Goal: Task Accomplishment & Management: Complete application form

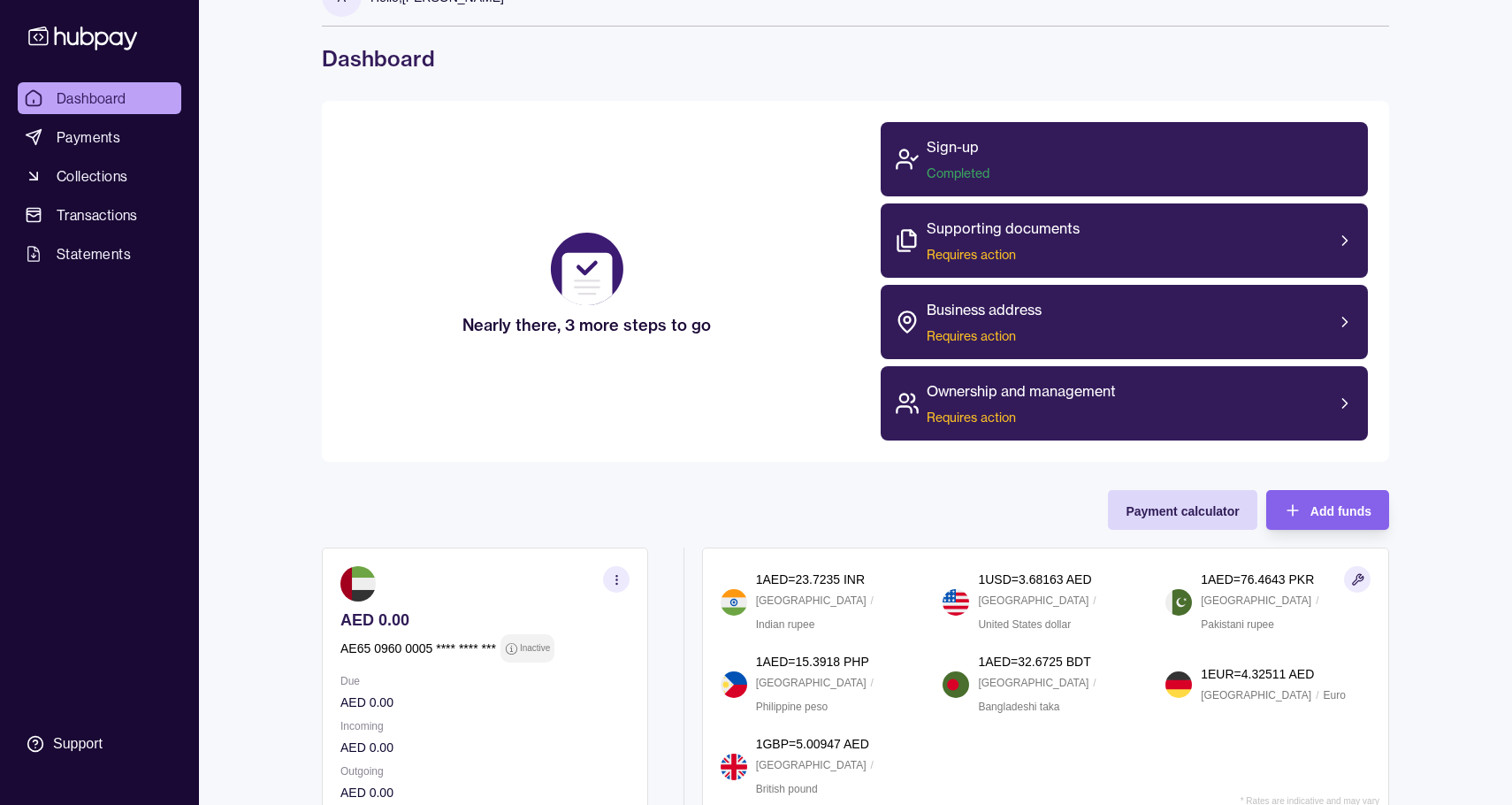
scroll to position [41, 0]
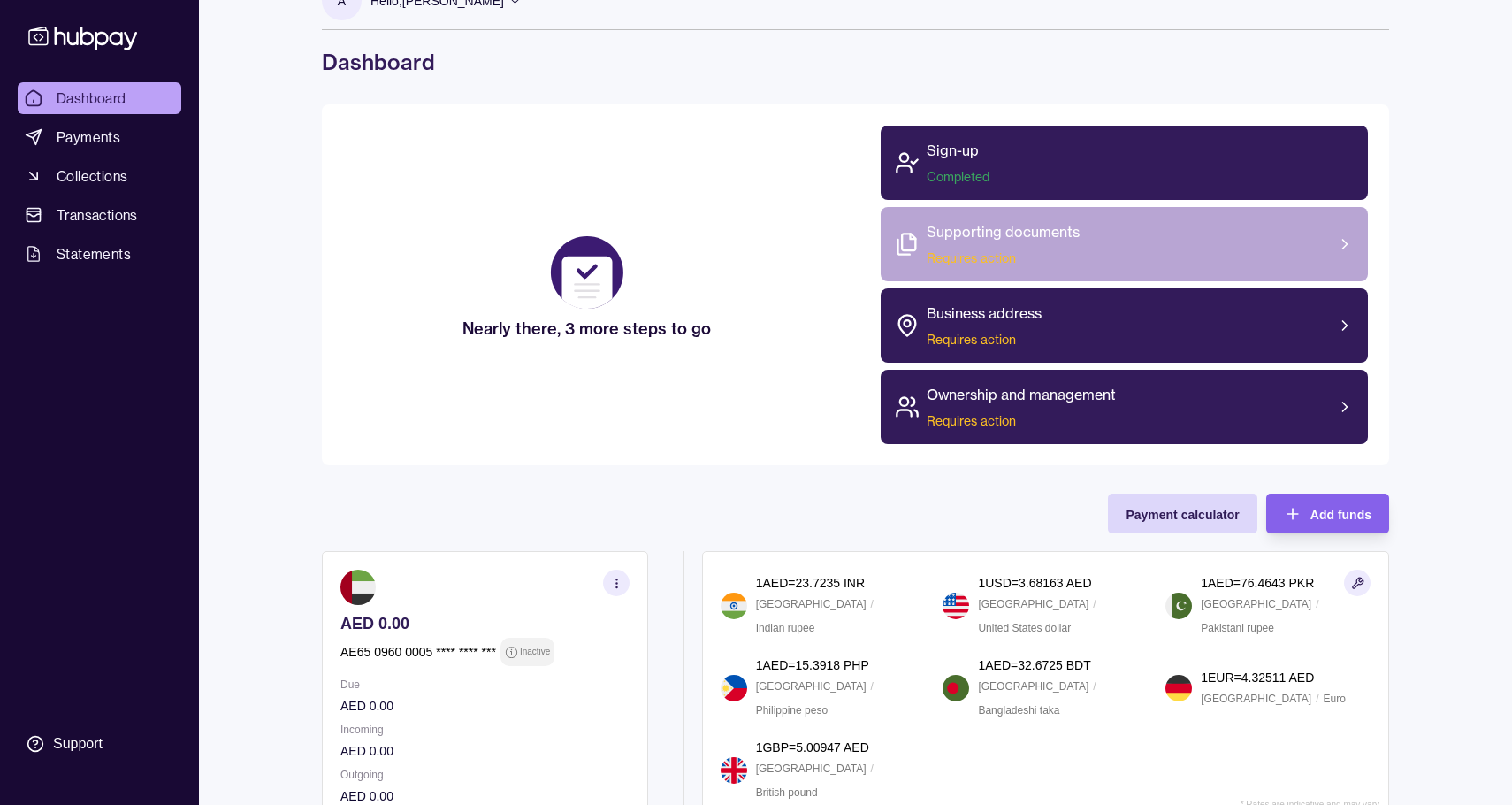
click at [1230, 249] on div "Supporting documents Requires action" at bounding box center [1124, 244] width 488 height 74
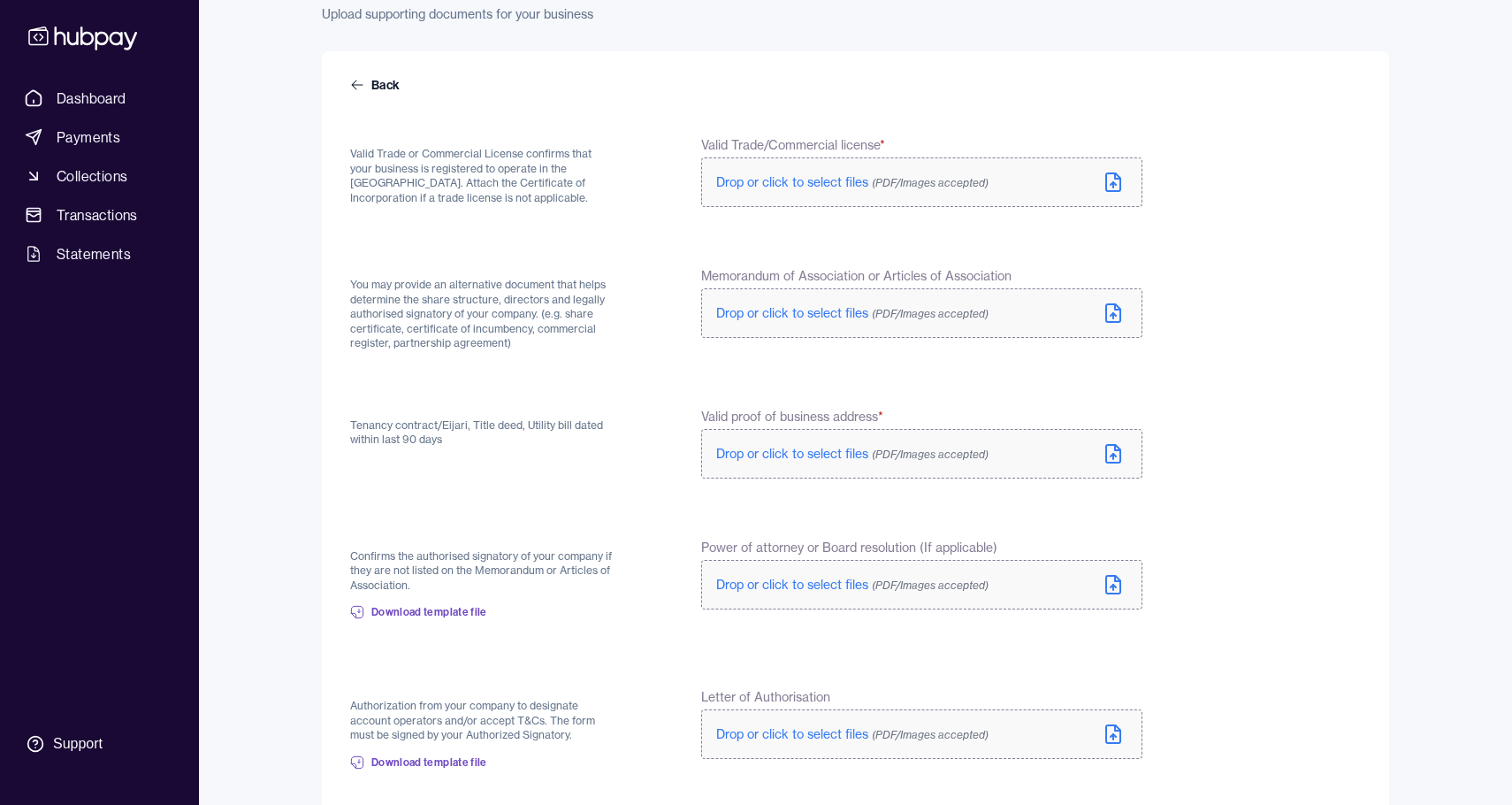
scroll to position [114, 0]
click at [831, 181] on span "Drop or click to select files (PDF/Images accepted)" at bounding box center [852, 182] width 272 height 16
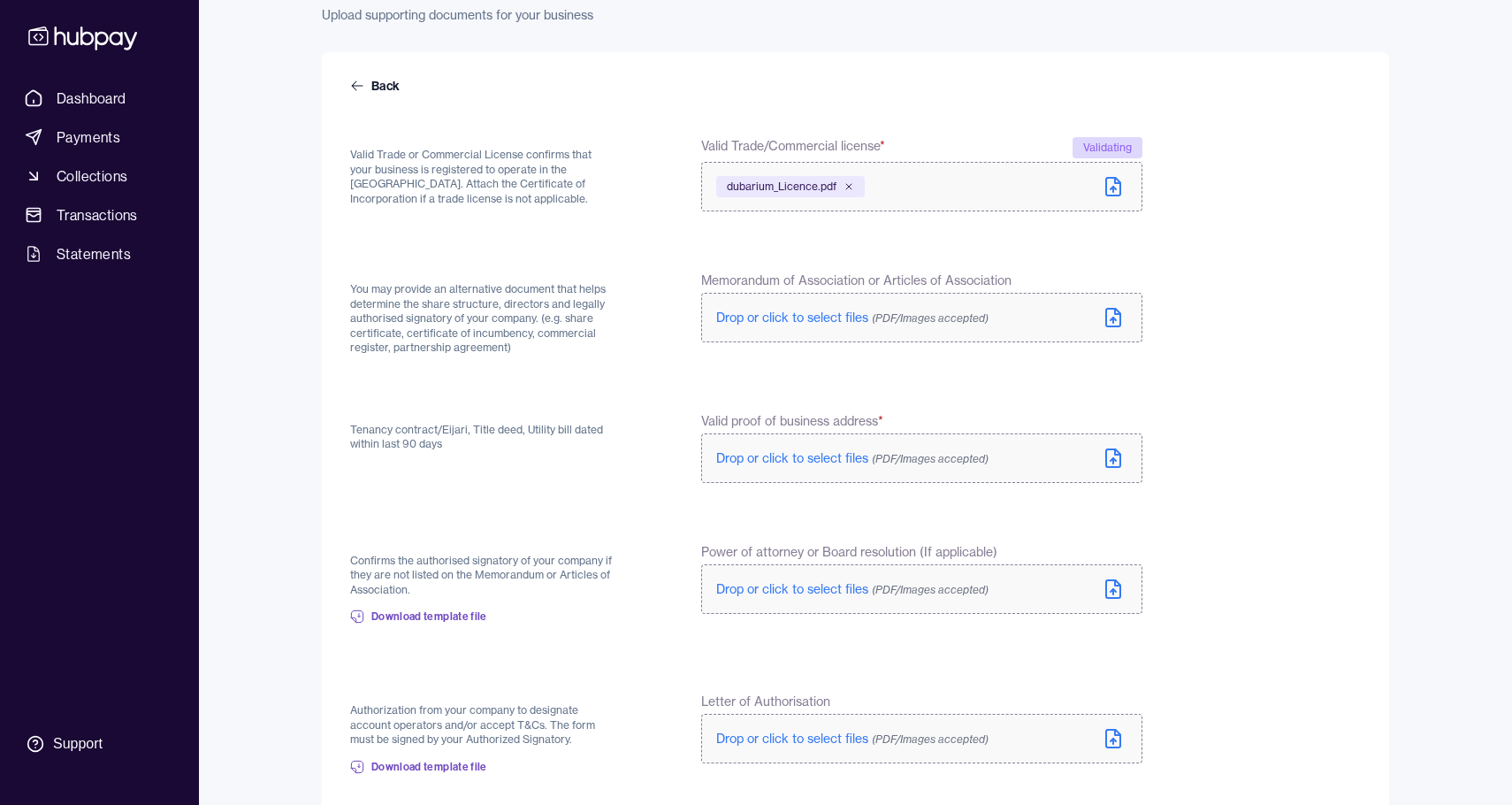
click at [842, 311] on span "Drop or click to select files (PDF/Images accepted)" at bounding box center [852, 317] width 272 height 16
click at [848, 452] on span "Drop or click to select files (PDF/Images accepted)" at bounding box center [852, 457] width 272 height 16
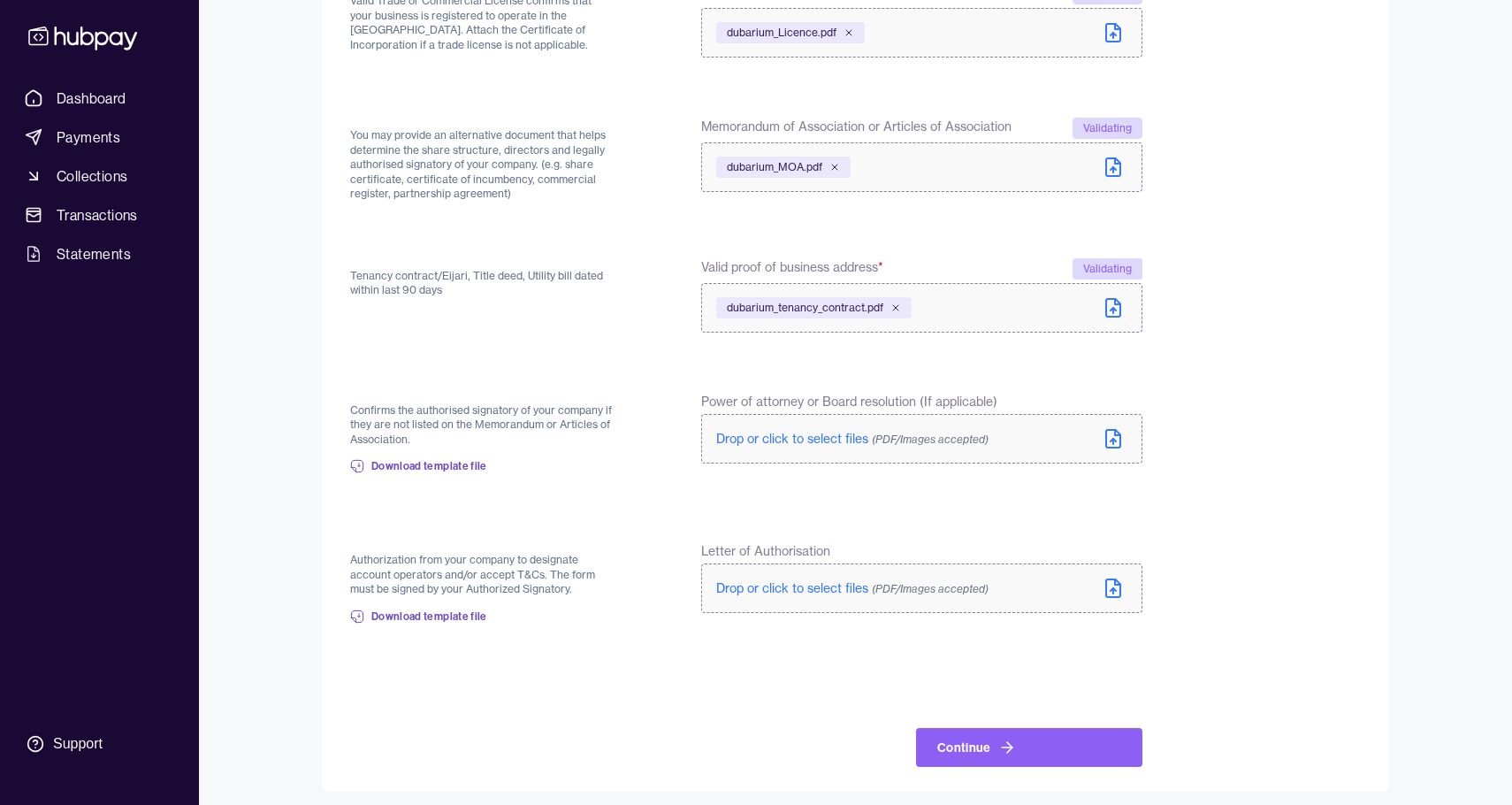
scroll to position [267, 0]
click at [986, 744] on button "Continue" at bounding box center [1028, 748] width 226 height 39
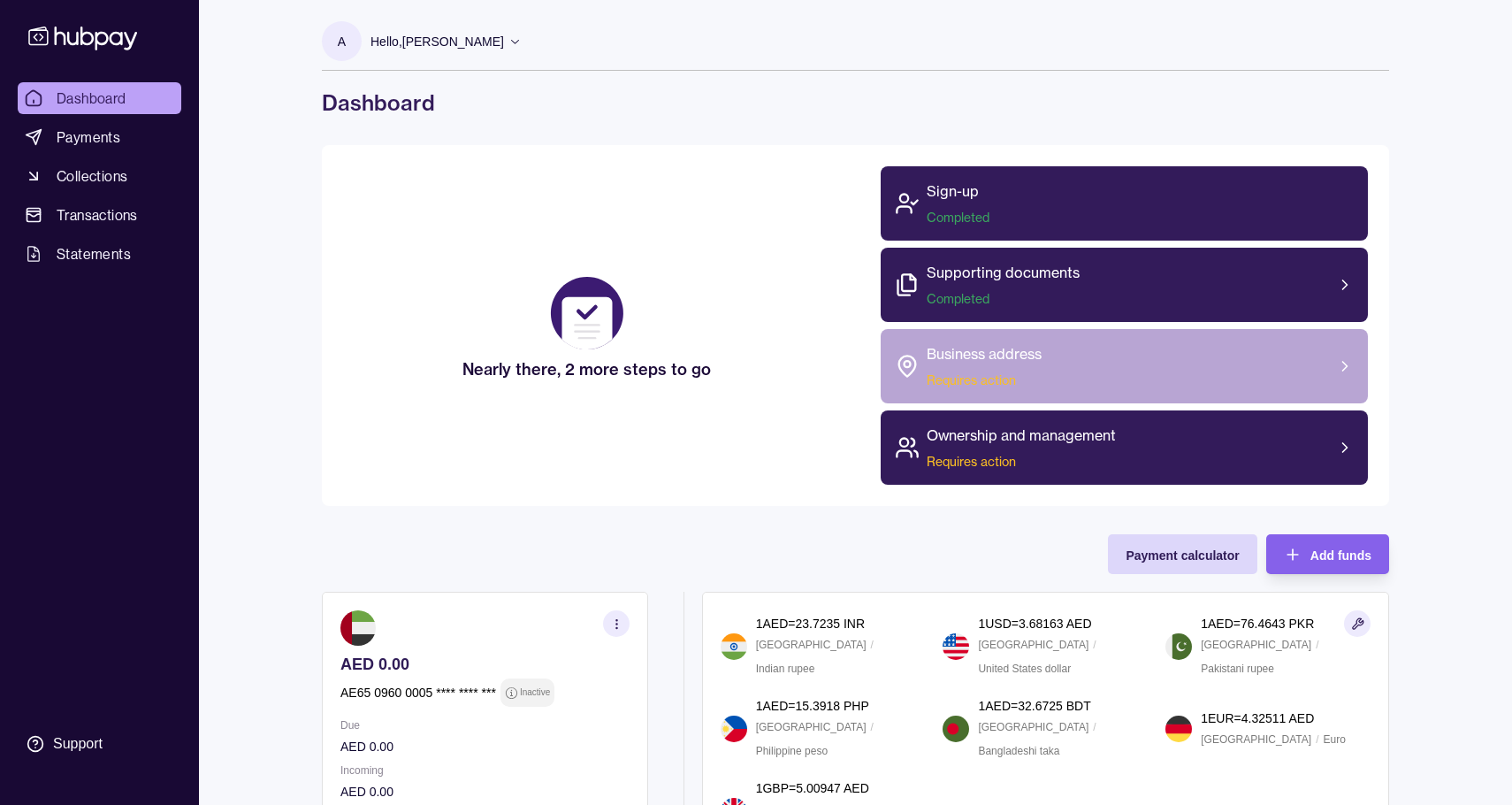
click at [1310, 365] on div "Business address Requires action" at bounding box center [1124, 366] width 488 height 74
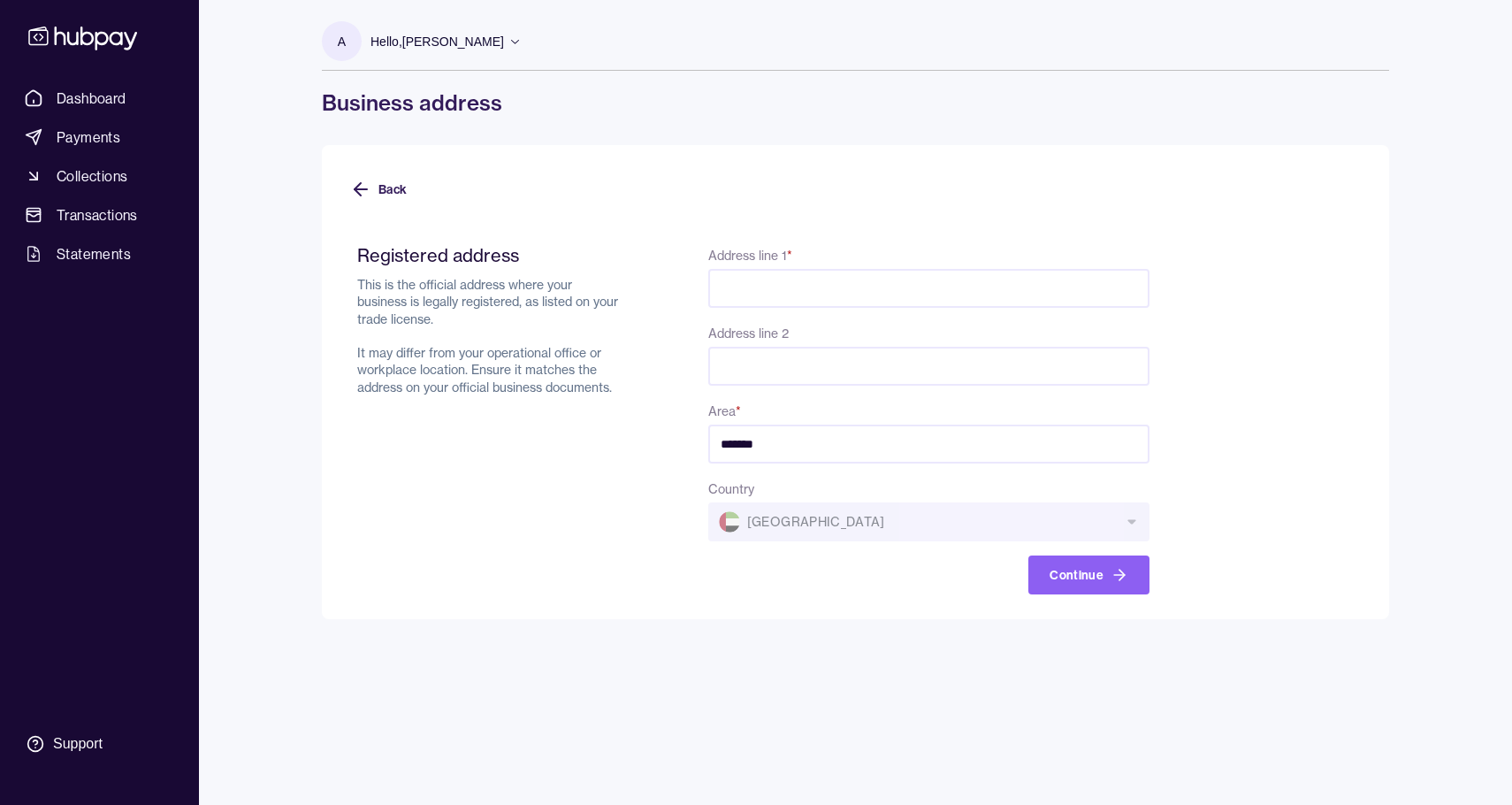
type input "*******"
type input "**********"
click at [1107, 572] on button "Continue" at bounding box center [1089, 574] width 121 height 39
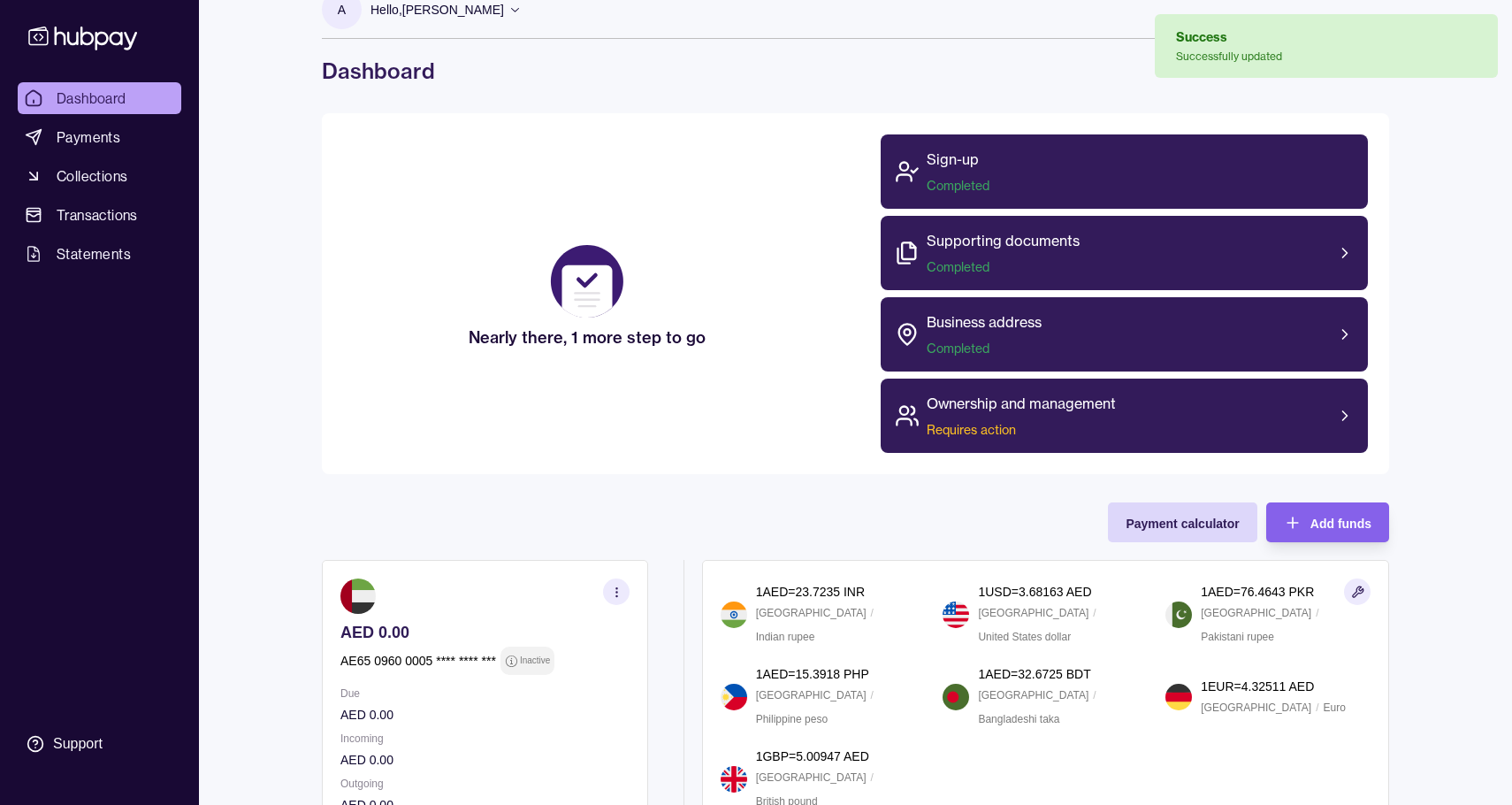
scroll to position [41, 0]
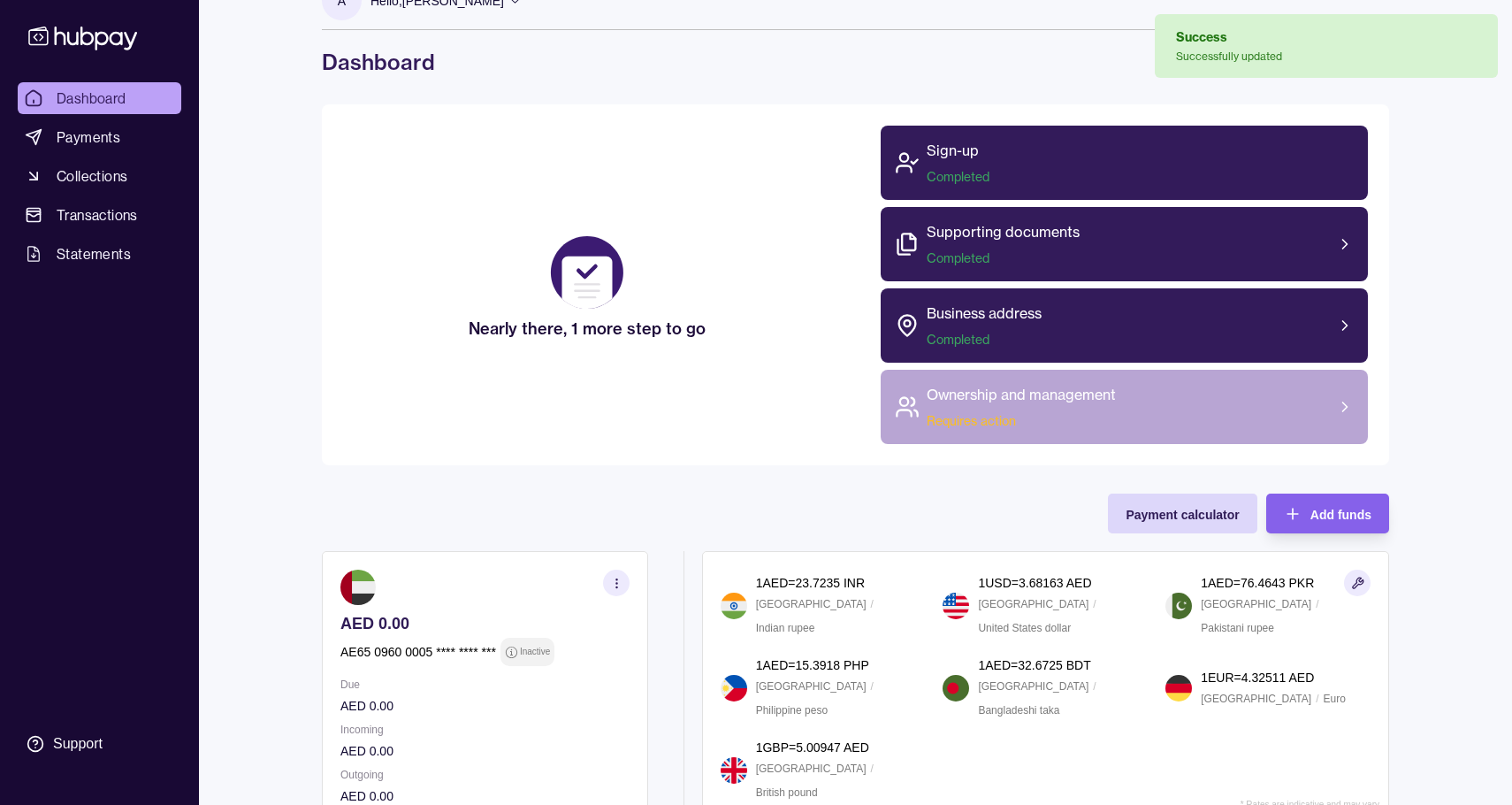
click at [1280, 406] on div "Ownership and management Requires action" at bounding box center [1124, 407] width 488 height 74
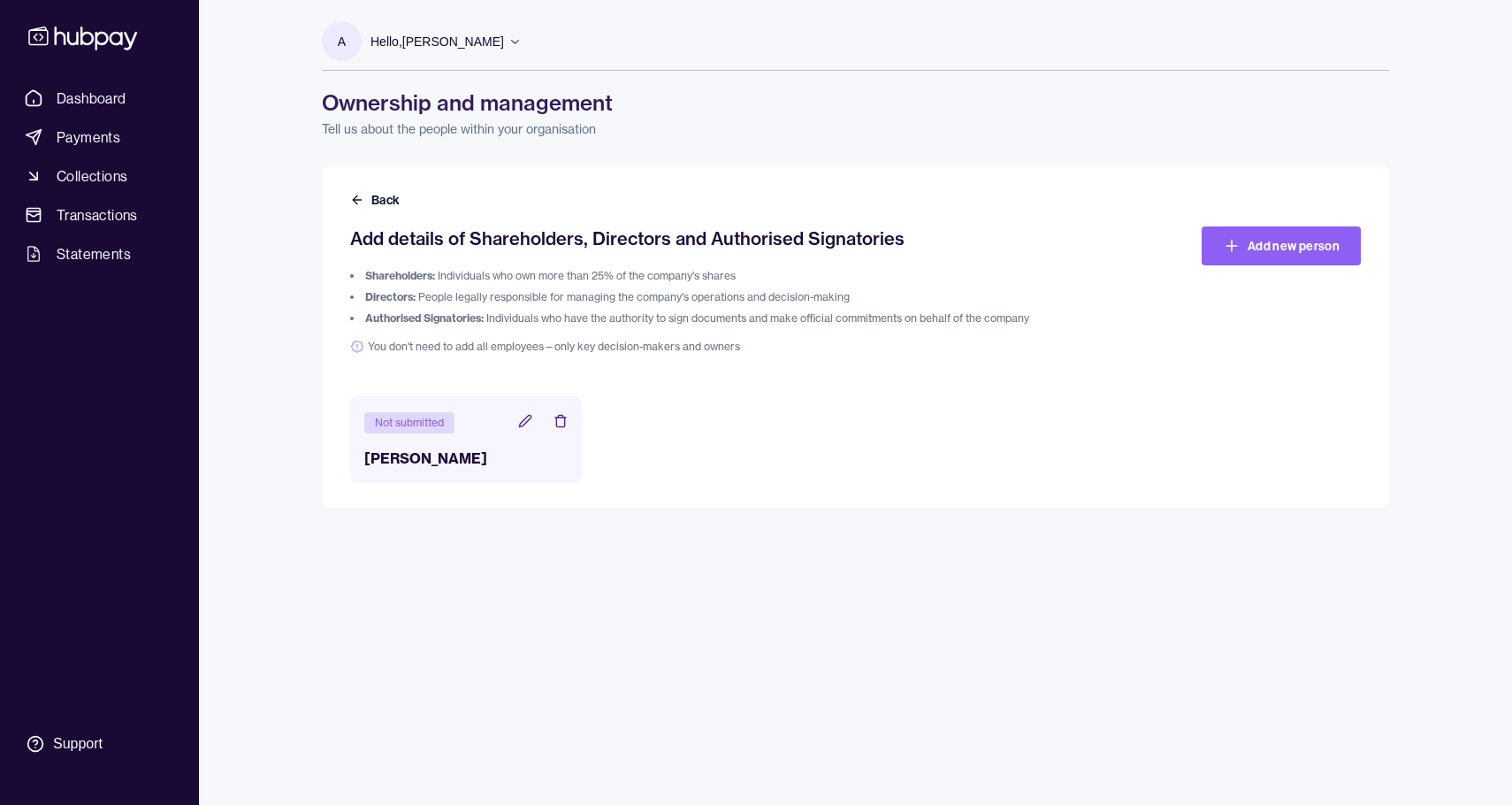
click at [526, 424] on icon at bounding box center [524, 420] width 14 height 14
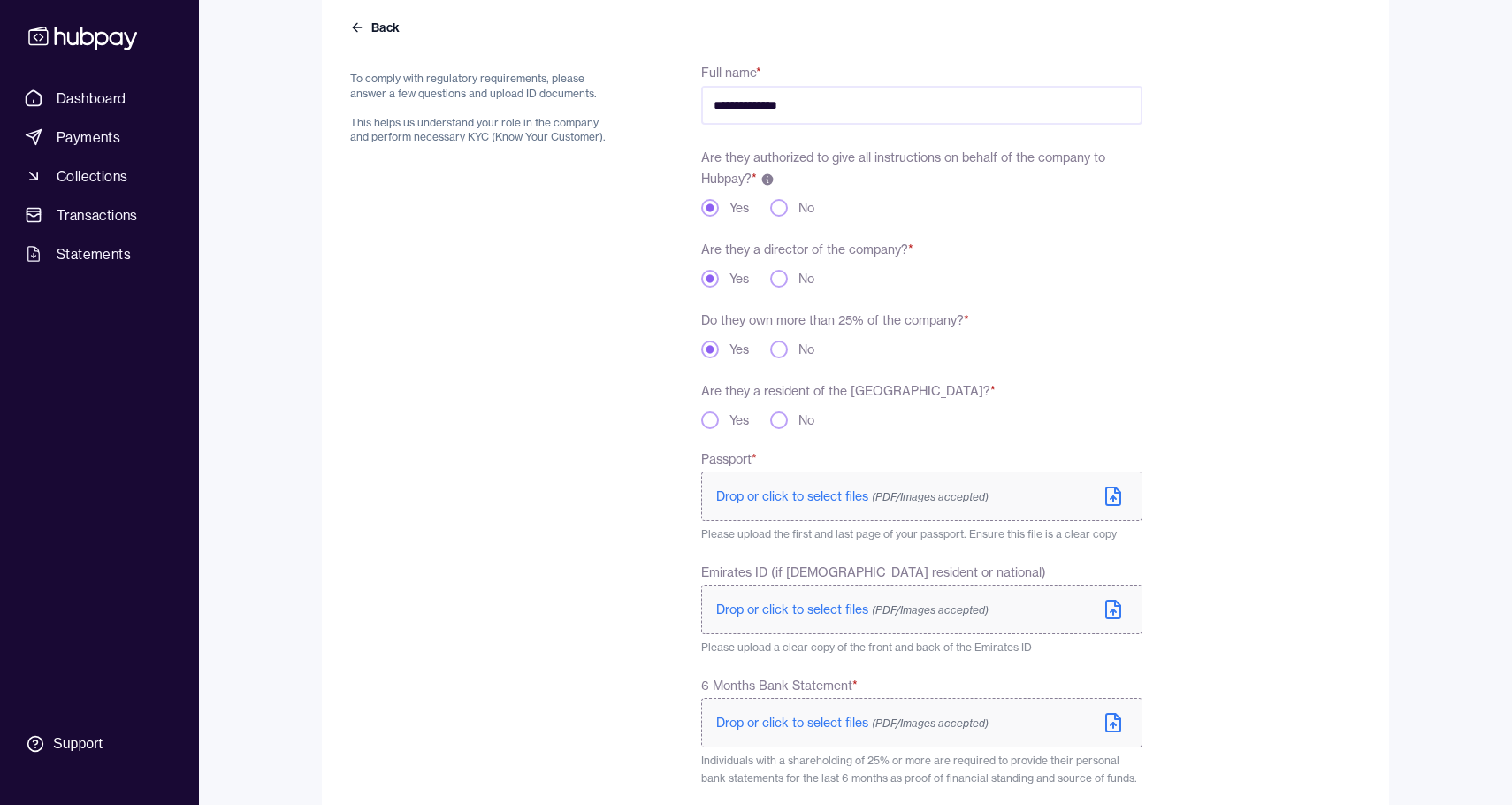
scroll to position [174, 0]
click at [704, 420] on button "Yes" at bounding box center [710, 417] width 18 height 18
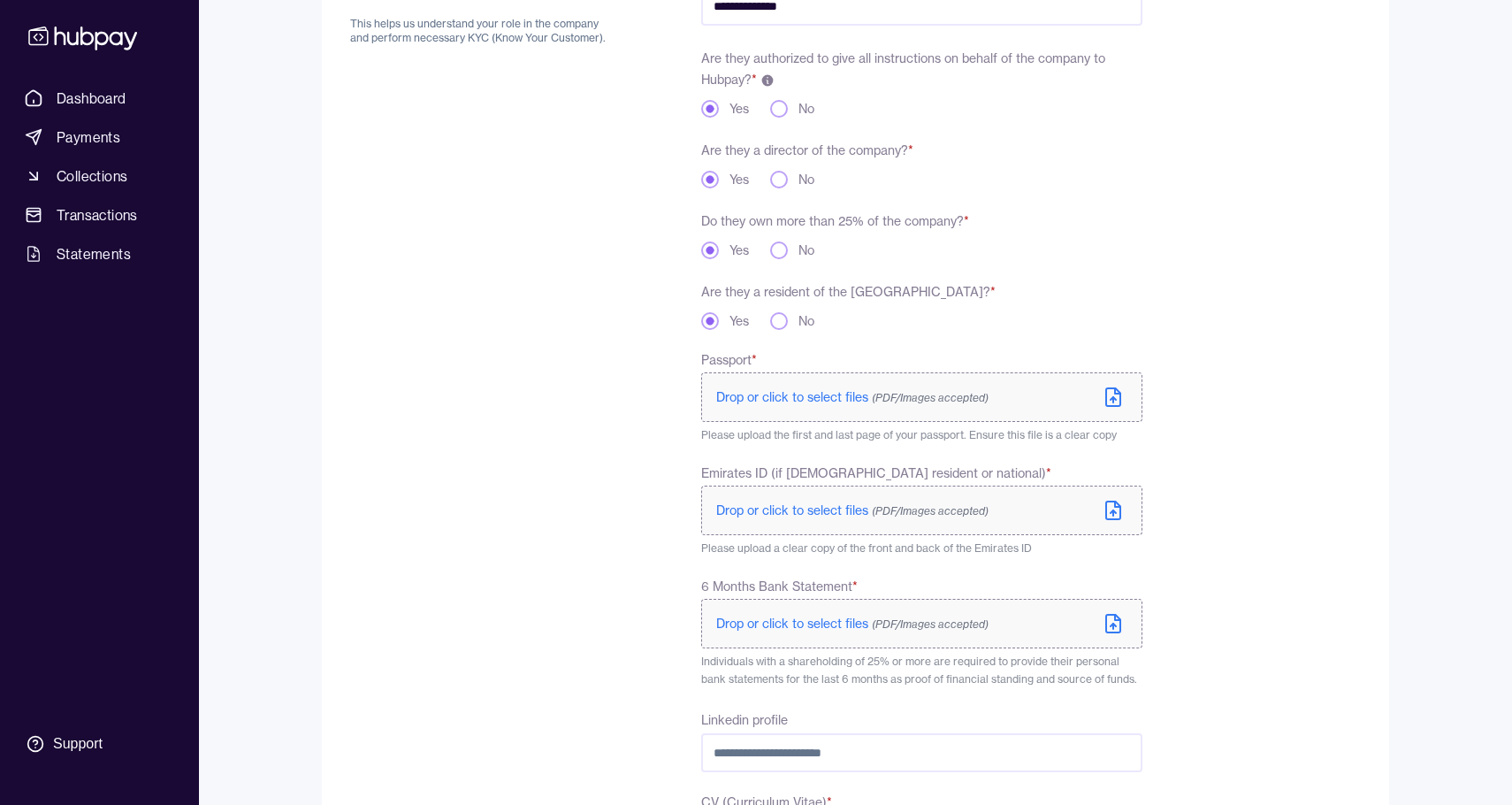
scroll to position [280, 0]
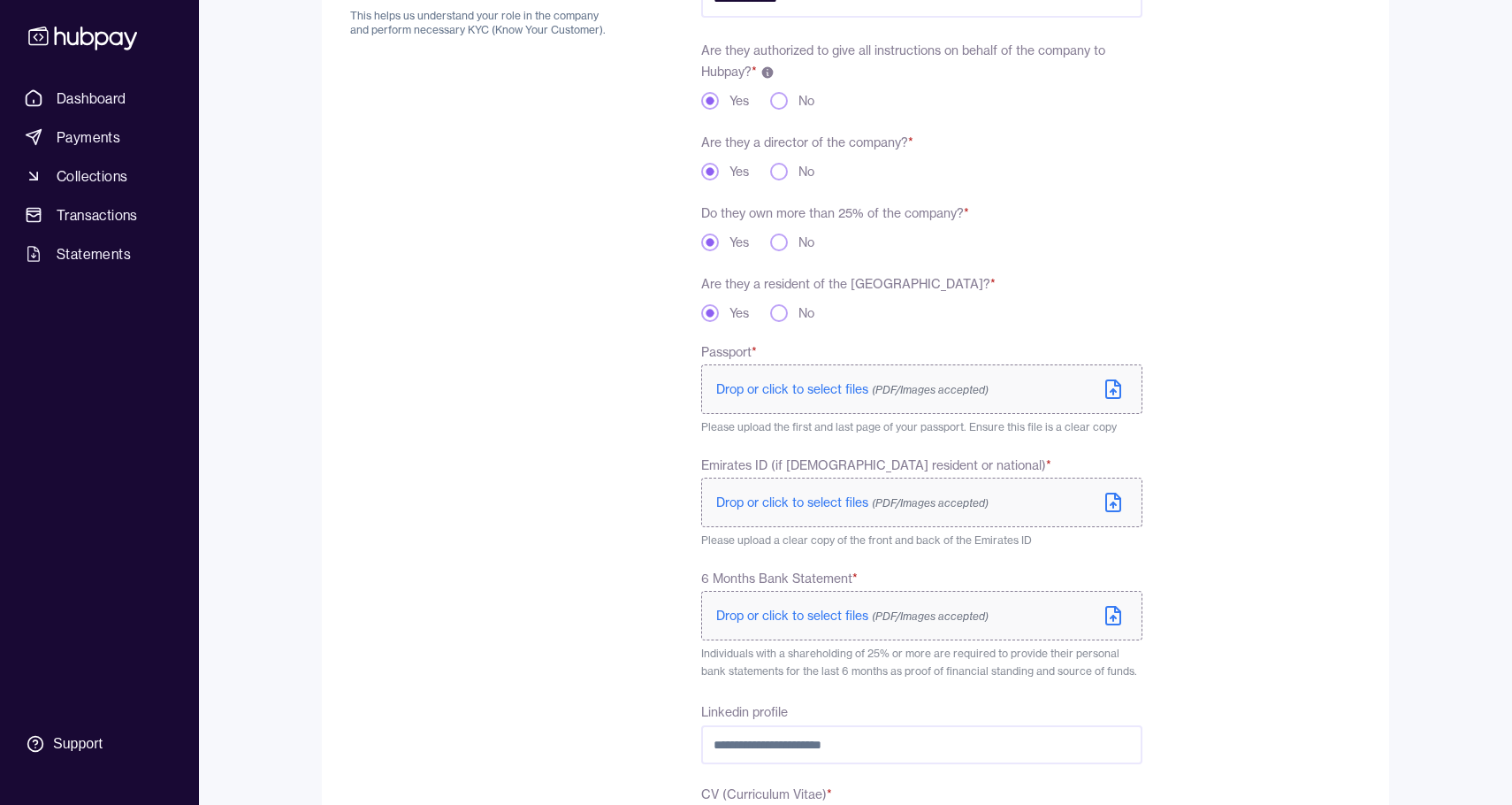
click at [839, 388] on span "Drop or click to select files (PDF/Images accepted)" at bounding box center [852, 389] width 272 height 16
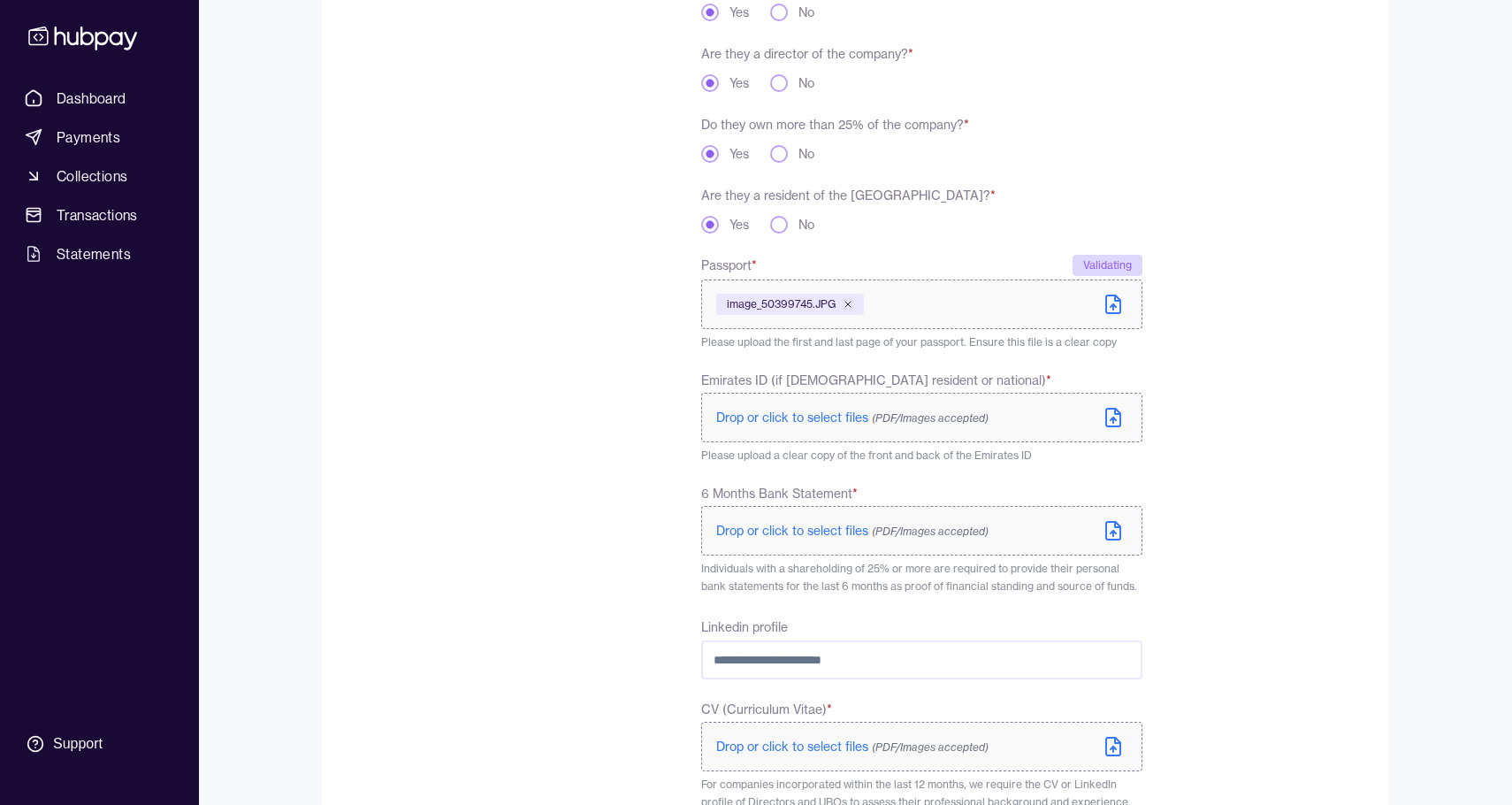
scroll to position [367, 0]
click at [847, 420] on span "Drop or click to select files (PDF/Images accepted)" at bounding box center [852, 417] width 272 height 16
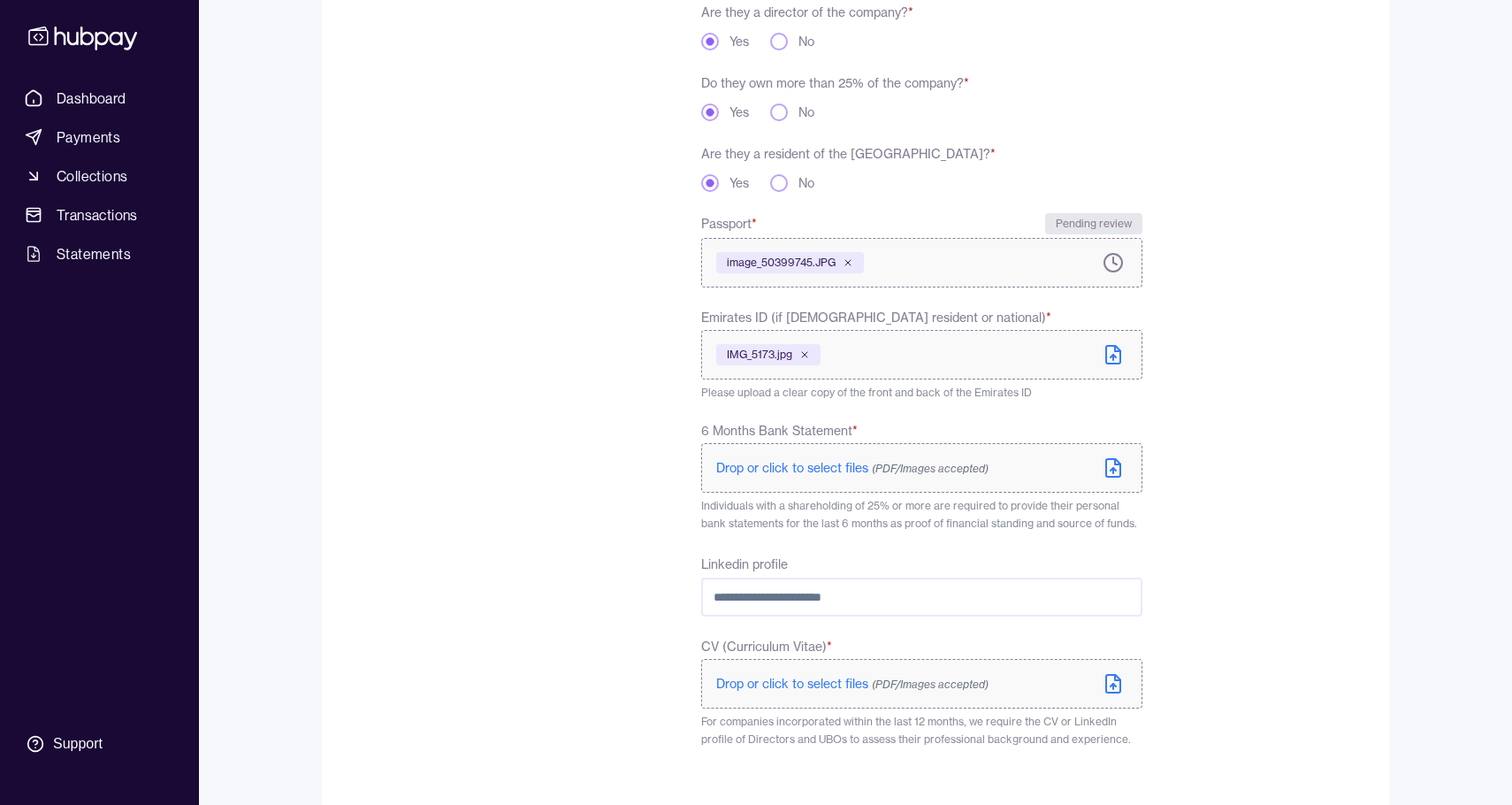
scroll to position [410, 0]
click at [1112, 352] on icon at bounding box center [1113, 353] width 21 height 21
click at [1118, 350] on polyline at bounding box center [1118, 348] width 6 height 6
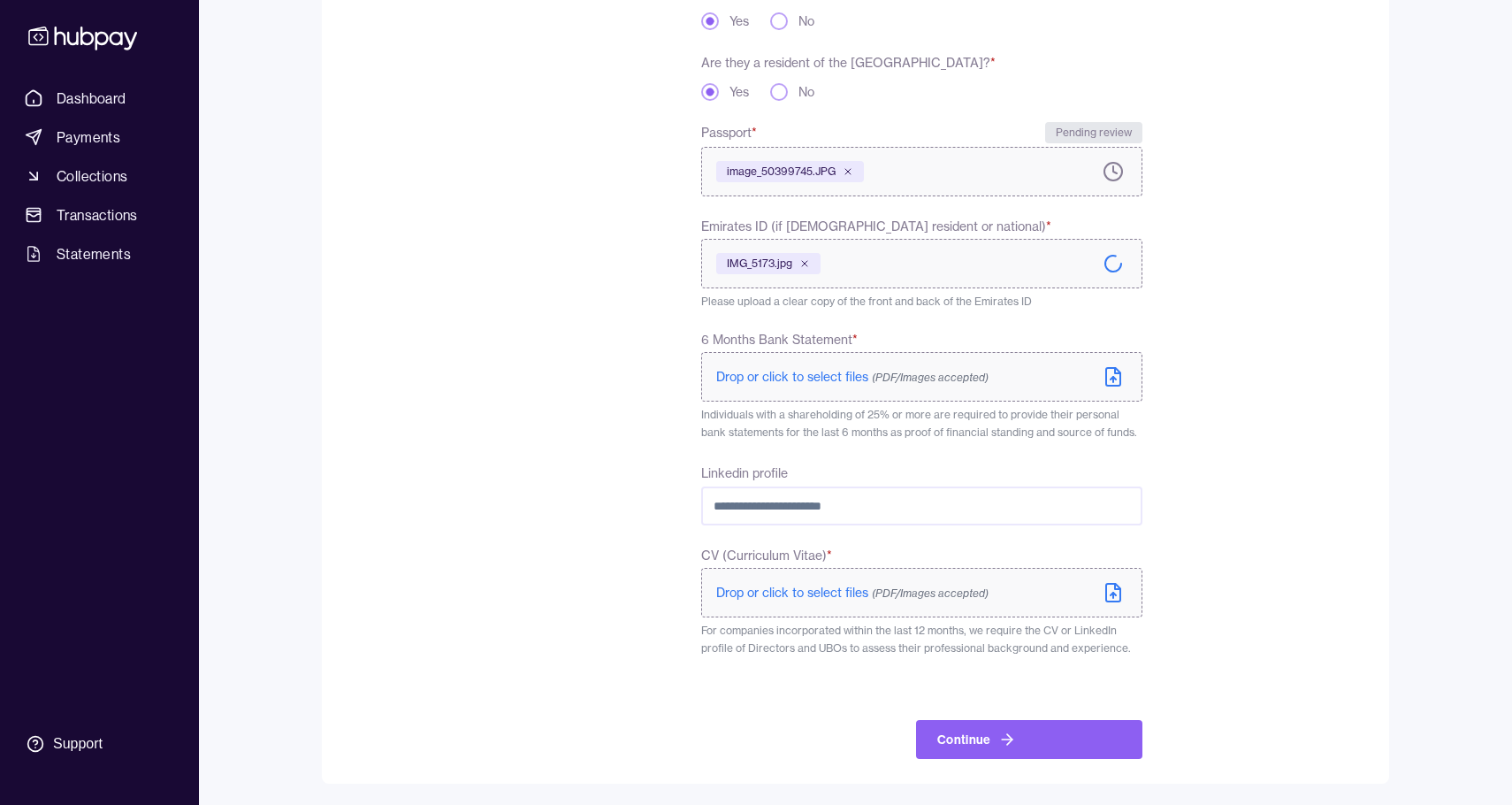
scroll to position [500, 0]
click at [1115, 375] on icon at bounding box center [1113, 376] width 21 height 21
click at [840, 589] on span "Drop or click to select files (PDF/Images accepted)" at bounding box center [852, 592] width 272 height 16
click at [1095, 738] on button "Continue" at bounding box center [1028, 739] width 226 height 39
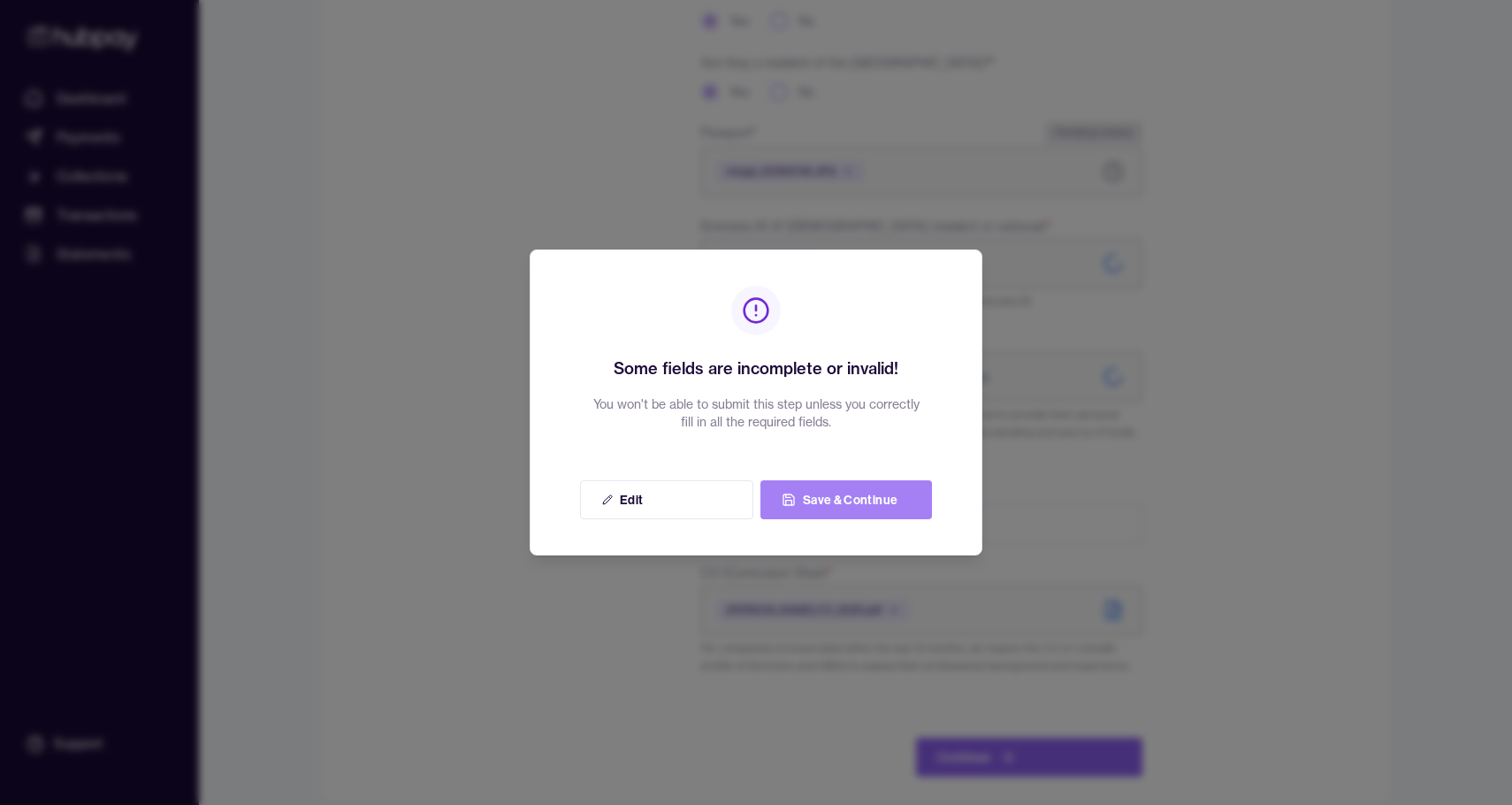
click at [869, 497] on button "Save & Continue" at bounding box center [846, 499] width 172 height 39
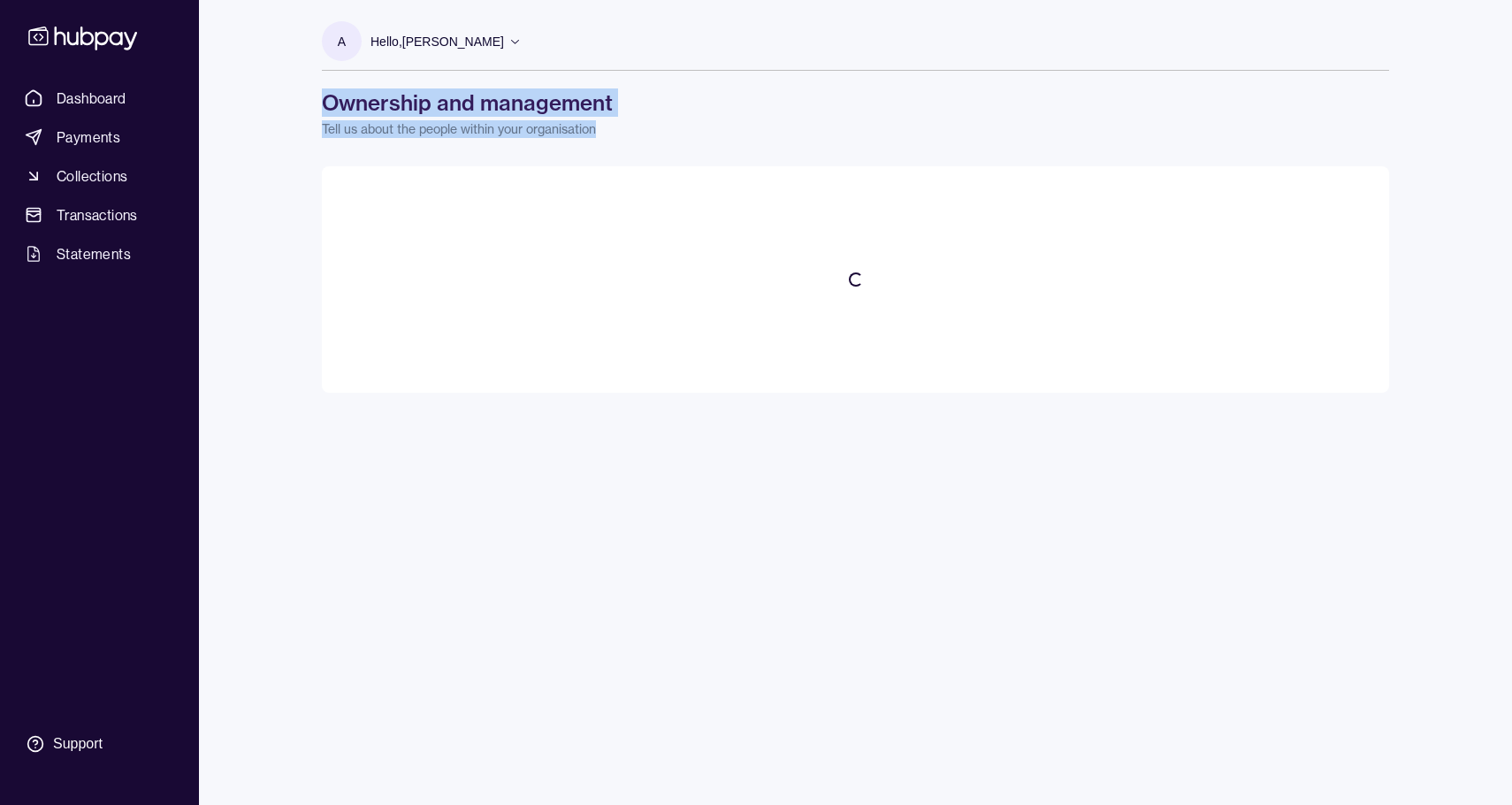
drag, startPoint x: 612, startPoint y: 121, endPoint x: 316, endPoint y: 96, distance: 297.1
click at [316, 96] on div "A Hello, [PERSON_NAME] Dubarium FZE Account Terms and conditions Privacy policy…" at bounding box center [855, 196] width 1138 height 392
click at [367, 211] on div "Loading..." at bounding box center [855, 279] width 1068 height 226
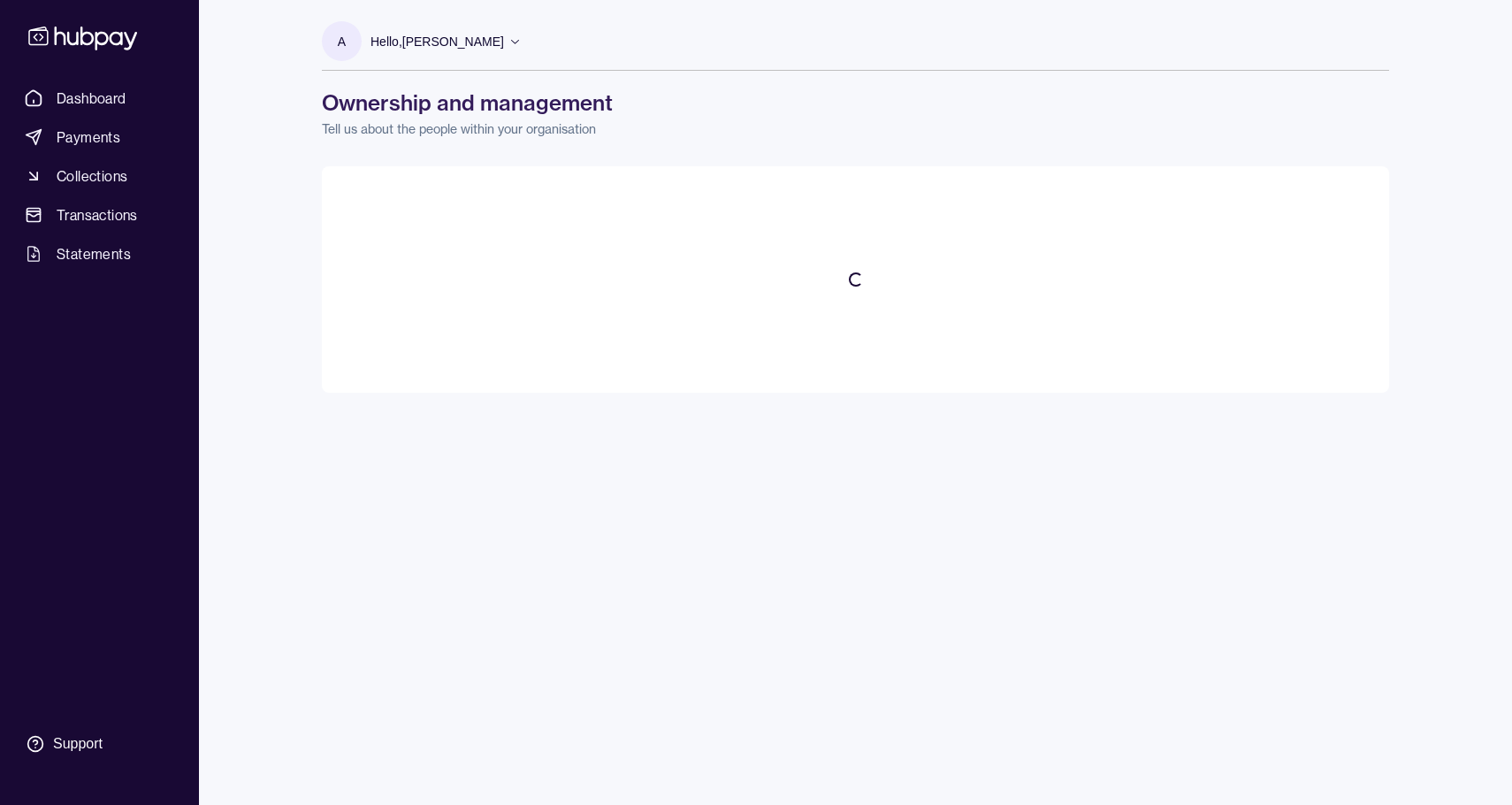
click at [357, 196] on div "Loading..." at bounding box center [855, 279] width 1068 height 226
click at [684, 286] on div "Loading..." at bounding box center [855, 279] width 1068 height 226
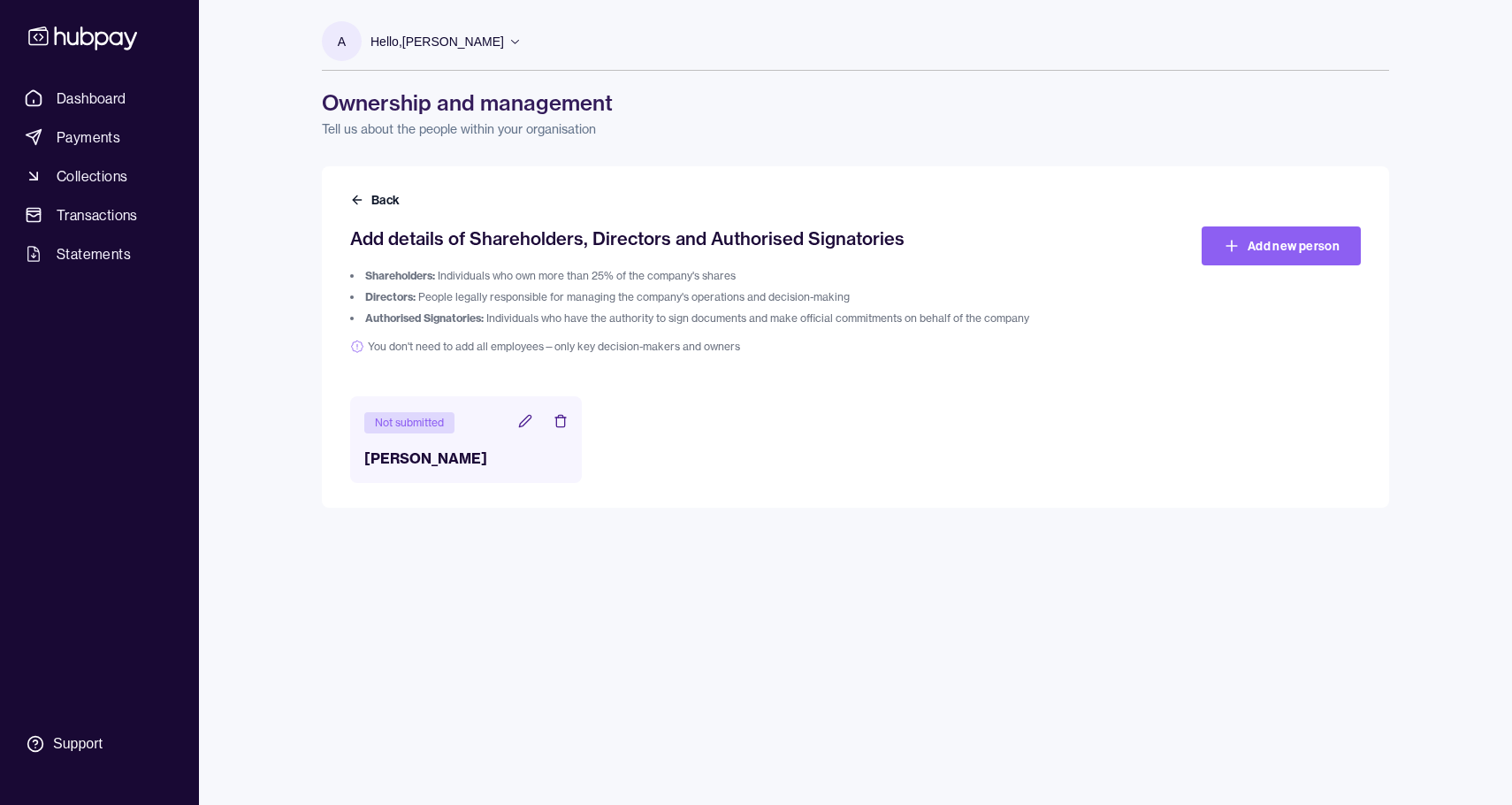
click at [524, 419] on icon at bounding box center [524, 420] width 14 height 14
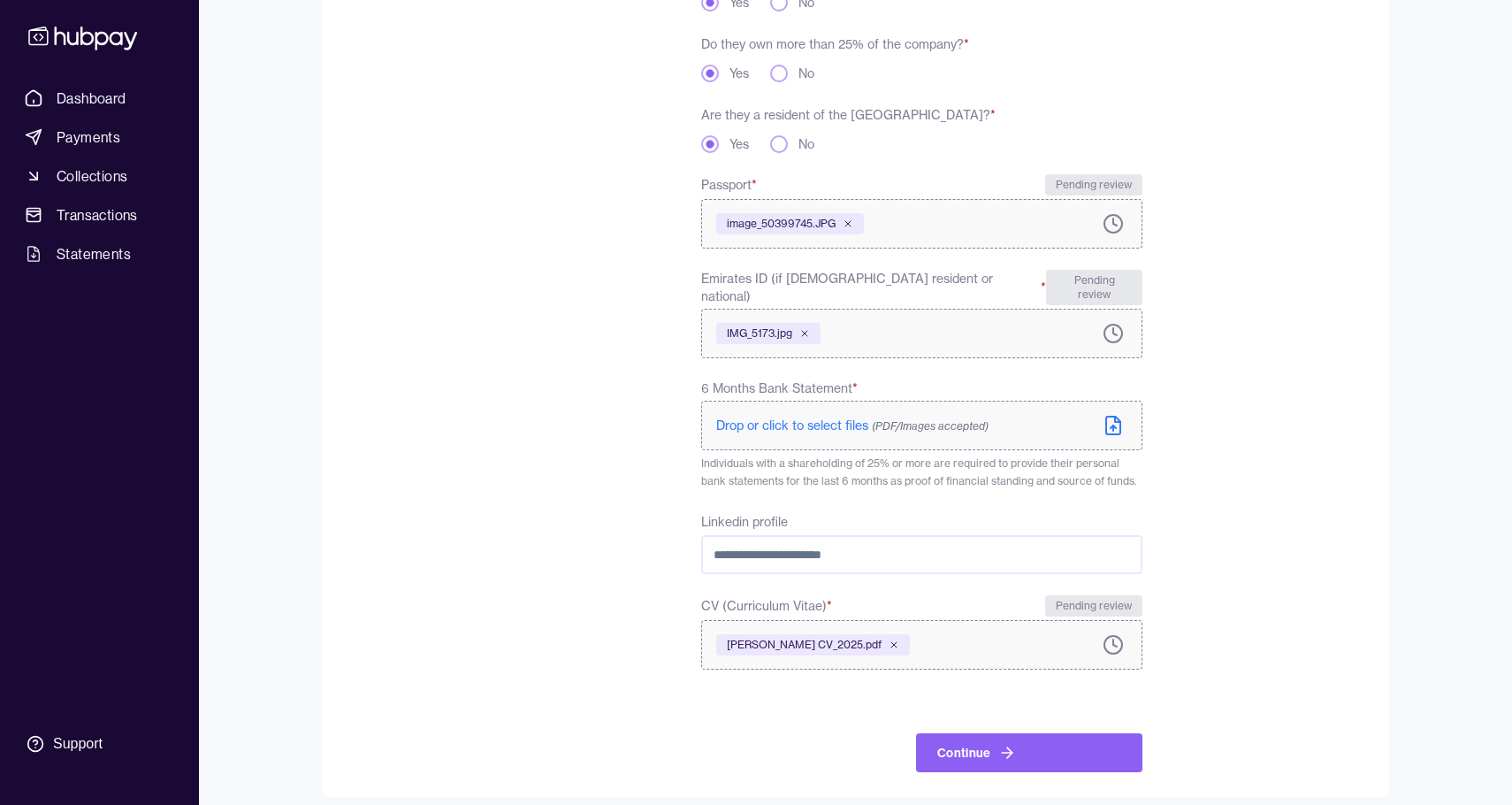
scroll to position [447, 0]
click at [841, 418] on span "Drop or click to select files (PDF/Images accepted)" at bounding box center [852, 426] width 272 height 16
click at [1107, 417] on icon at bounding box center [1113, 426] width 14 height 18
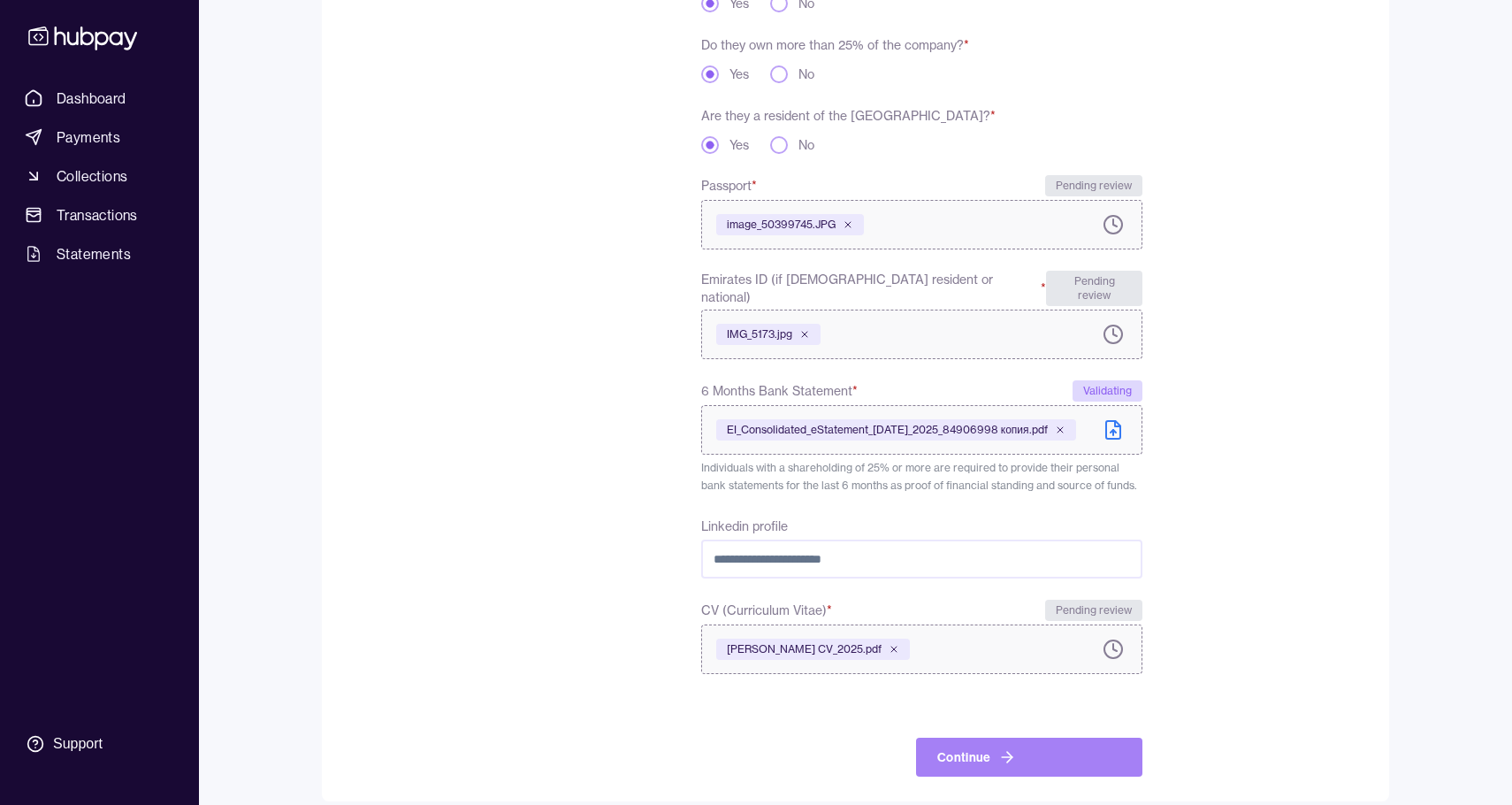
click at [1099, 737] on button "Continue" at bounding box center [1028, 757] width 226 height 39
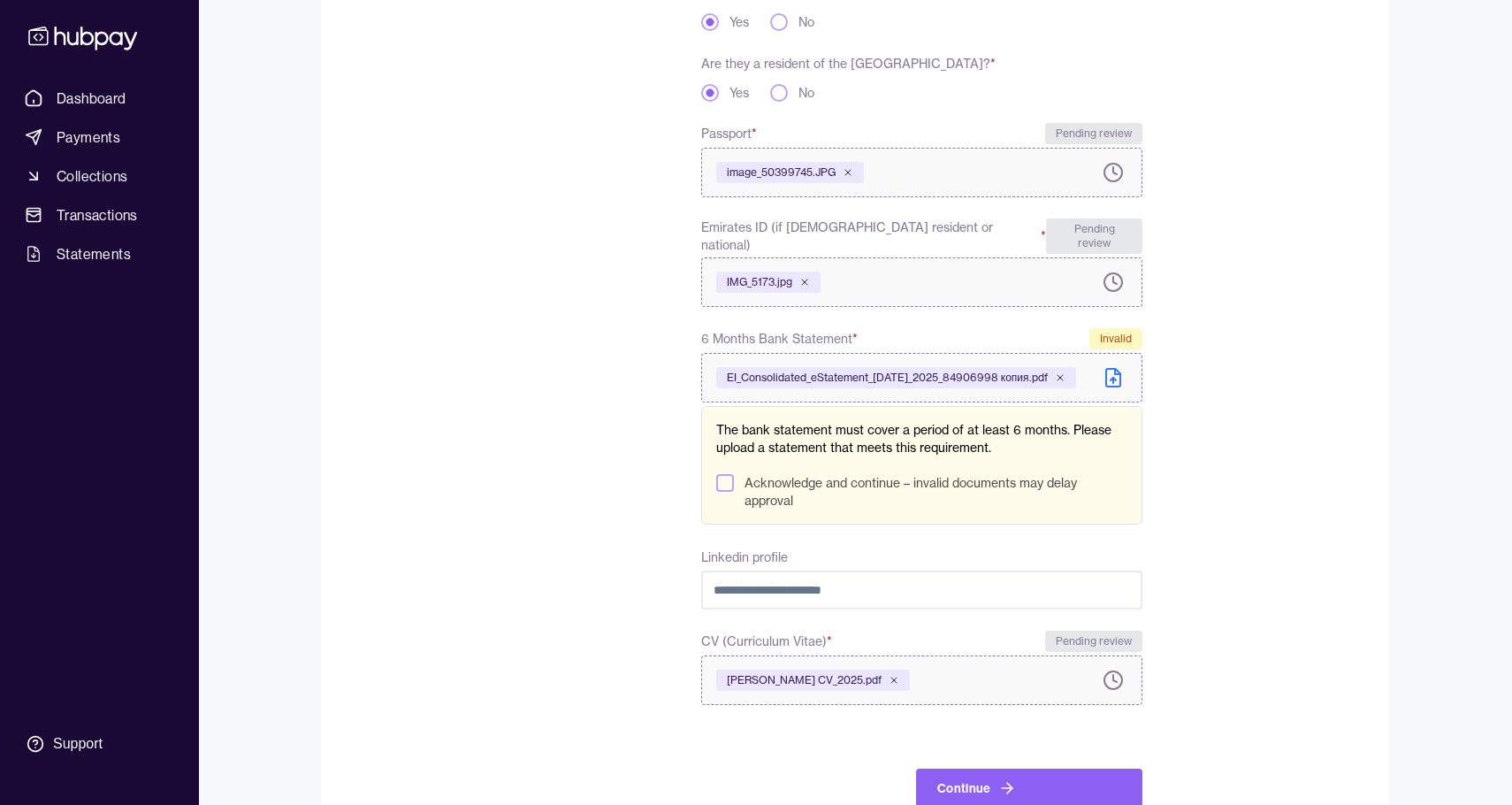
scroll to position [507, 0]
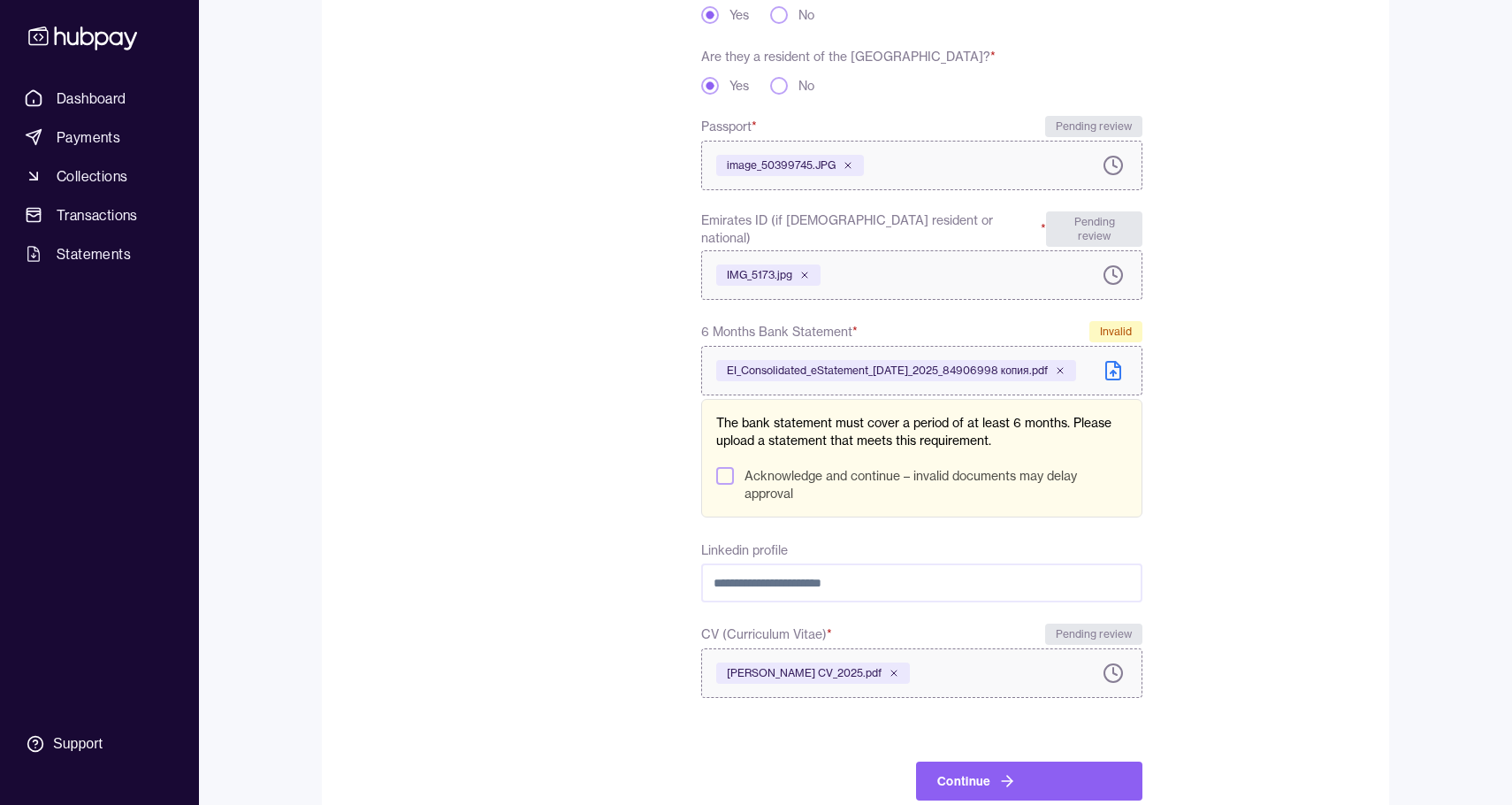
click at [730, 467] on button "Acknowledge and continue – invalid documents may delay approval" at bounding box center [724, 475] width 18 height 18
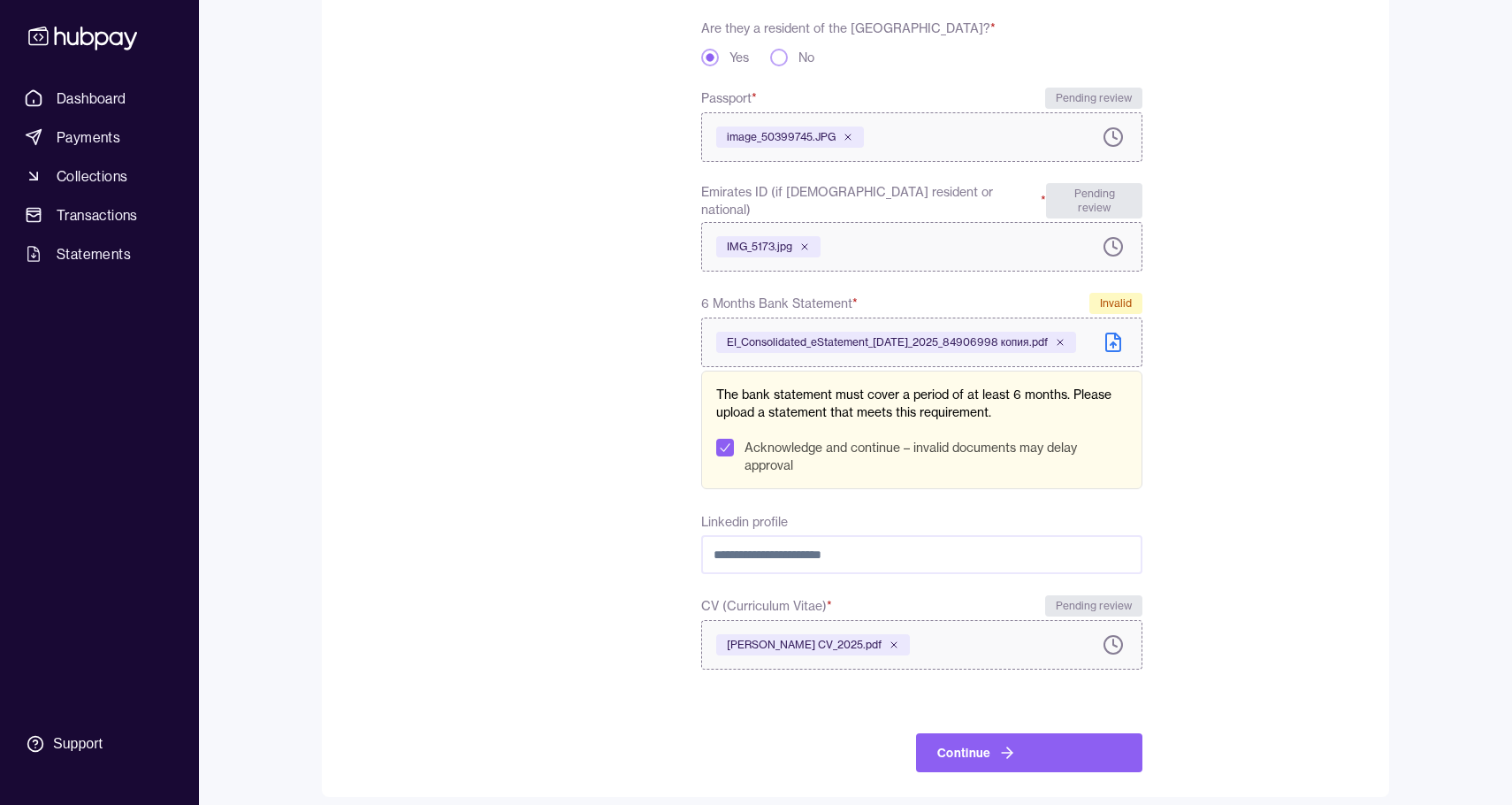
scroll to position [534, 0]
click at [1016, 740] on button "Continue" at bounding box center [1028, 753] width 226 height 39
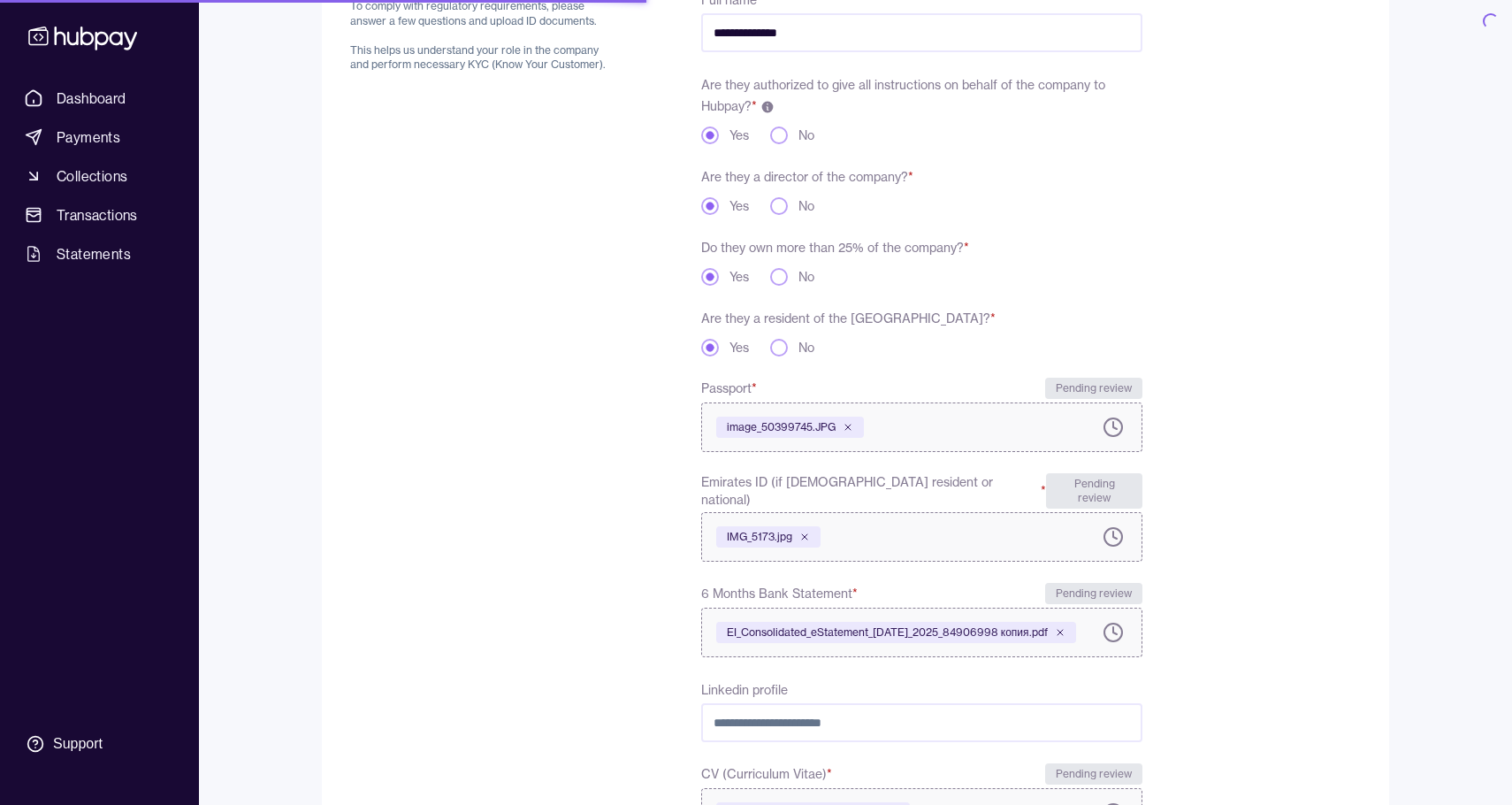
scroll to position [239, 0]
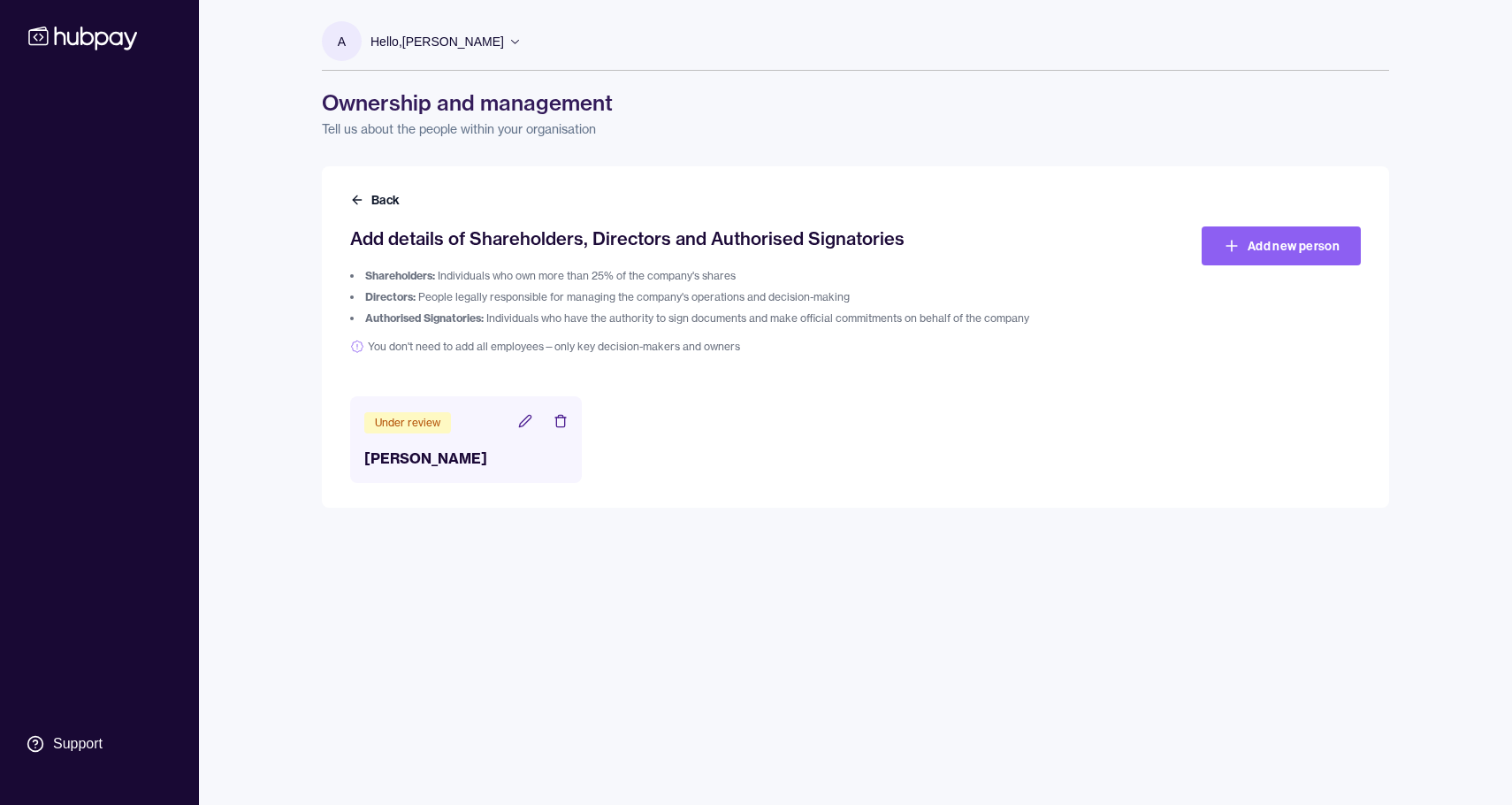
click at [509, 37] on icon at bounding box center [515, 41] width 13 height 13
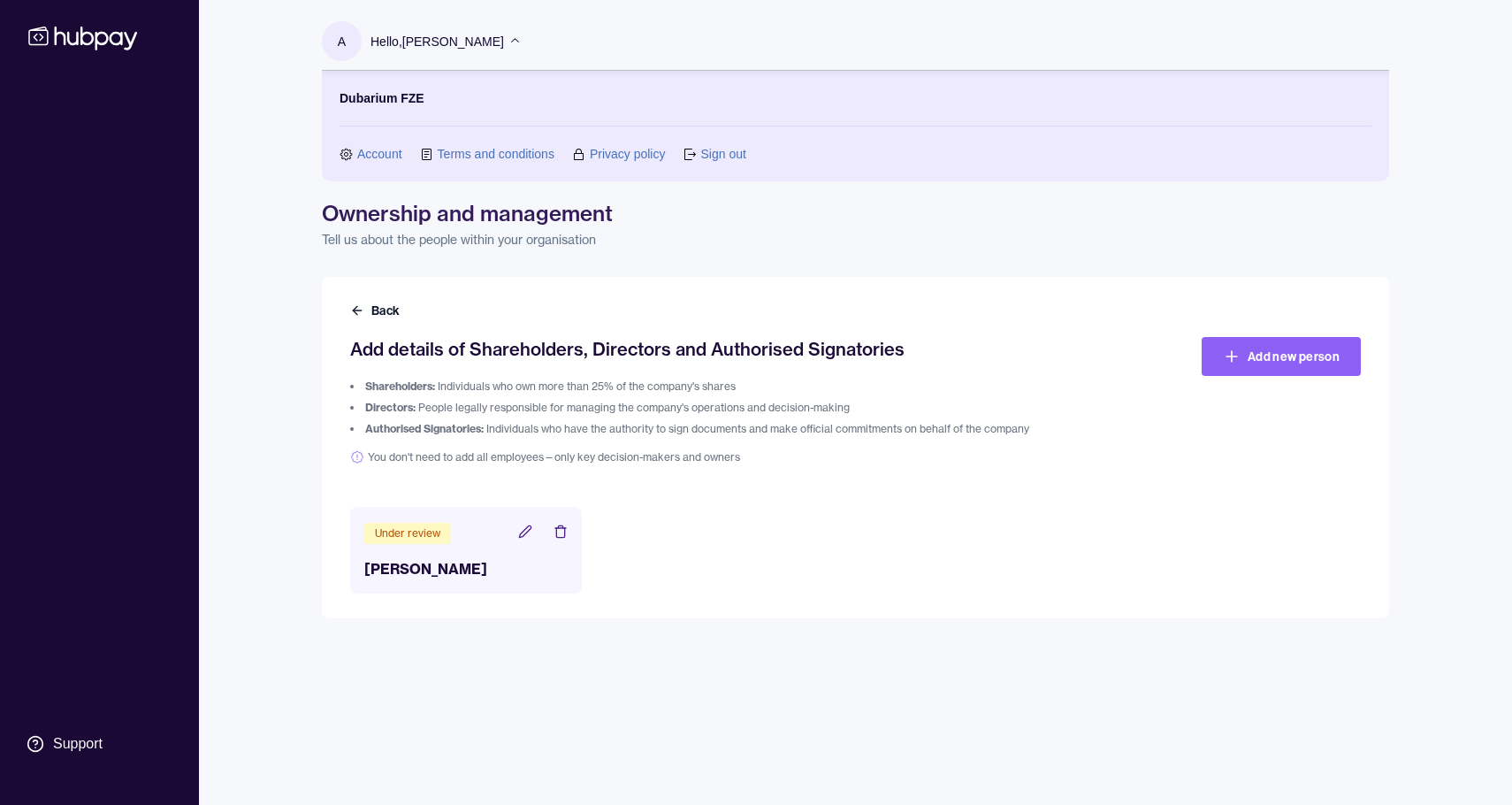
click at [381, 152] on link "Account" at bounding box center [379, 153] width 46 height 20
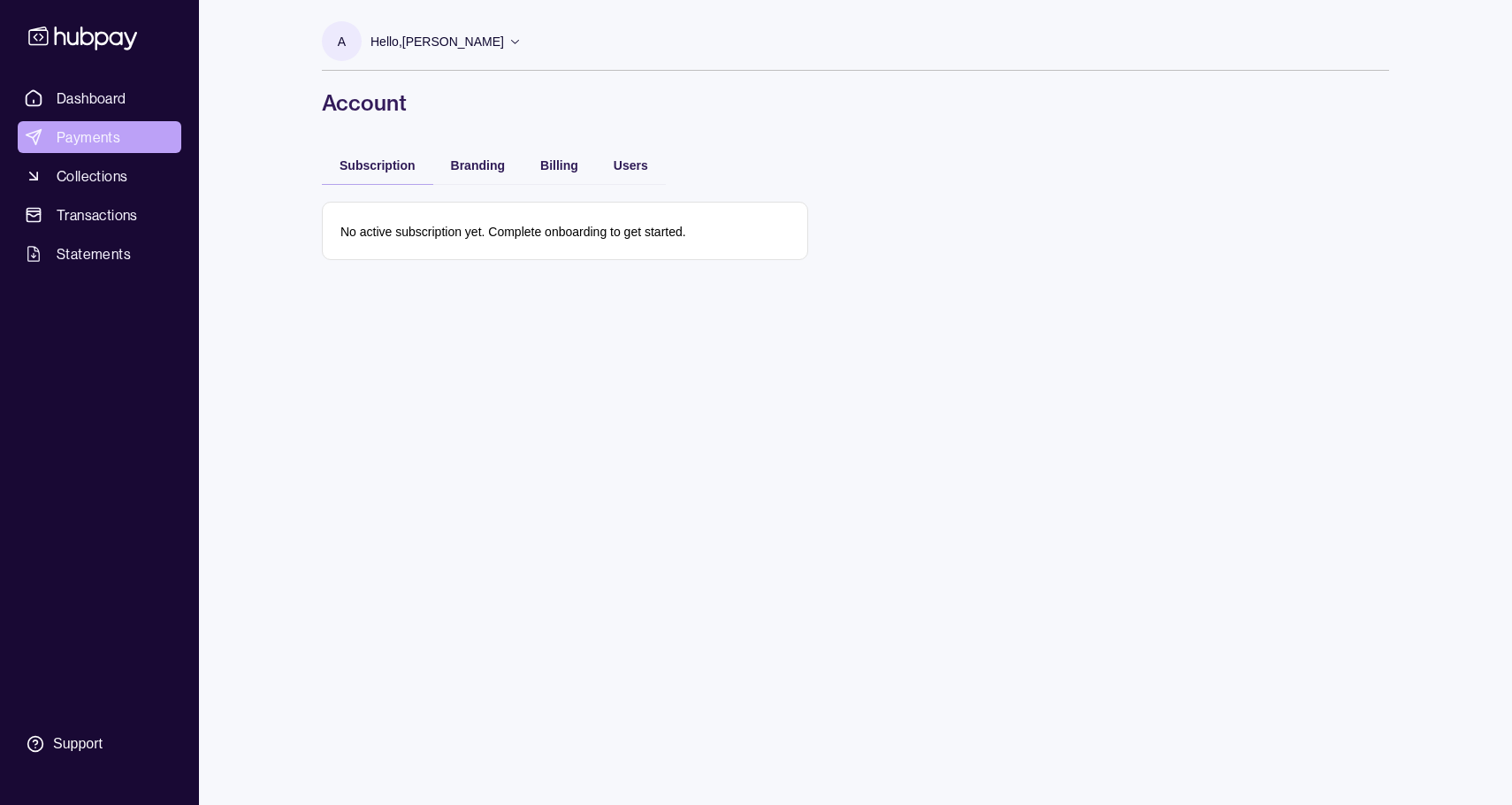
click at [100, 139] on span "Payments" at bounding box center [88, 137] width 63 height 21
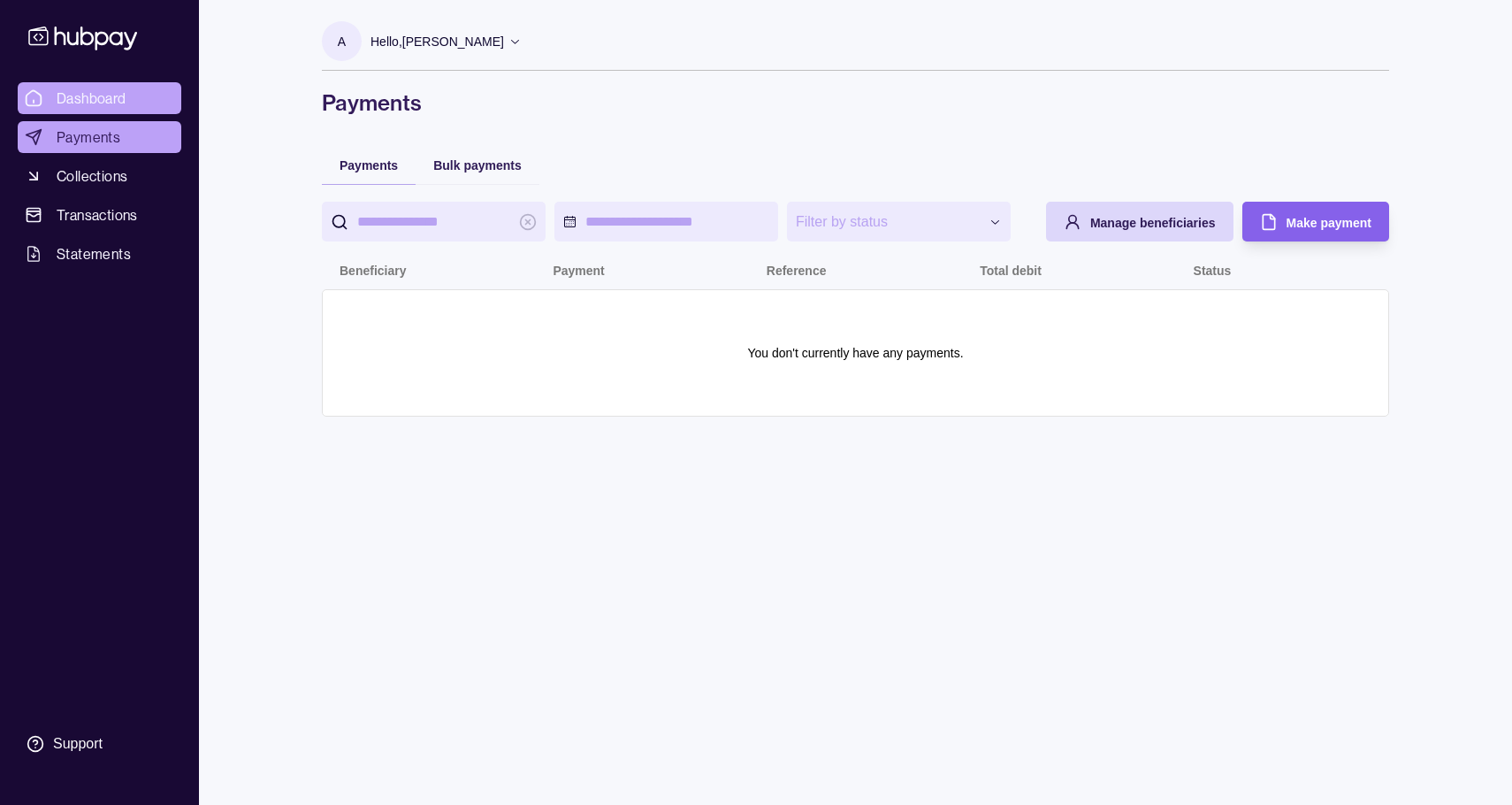
click at [105, 94] on span "Dashboard" at bounding box center [91, 98] width 70 height 21
click at [102, 97] on span "Dashboard" at bounding box center [91, 98] width 70 height 21
